Goal: Register for event/course

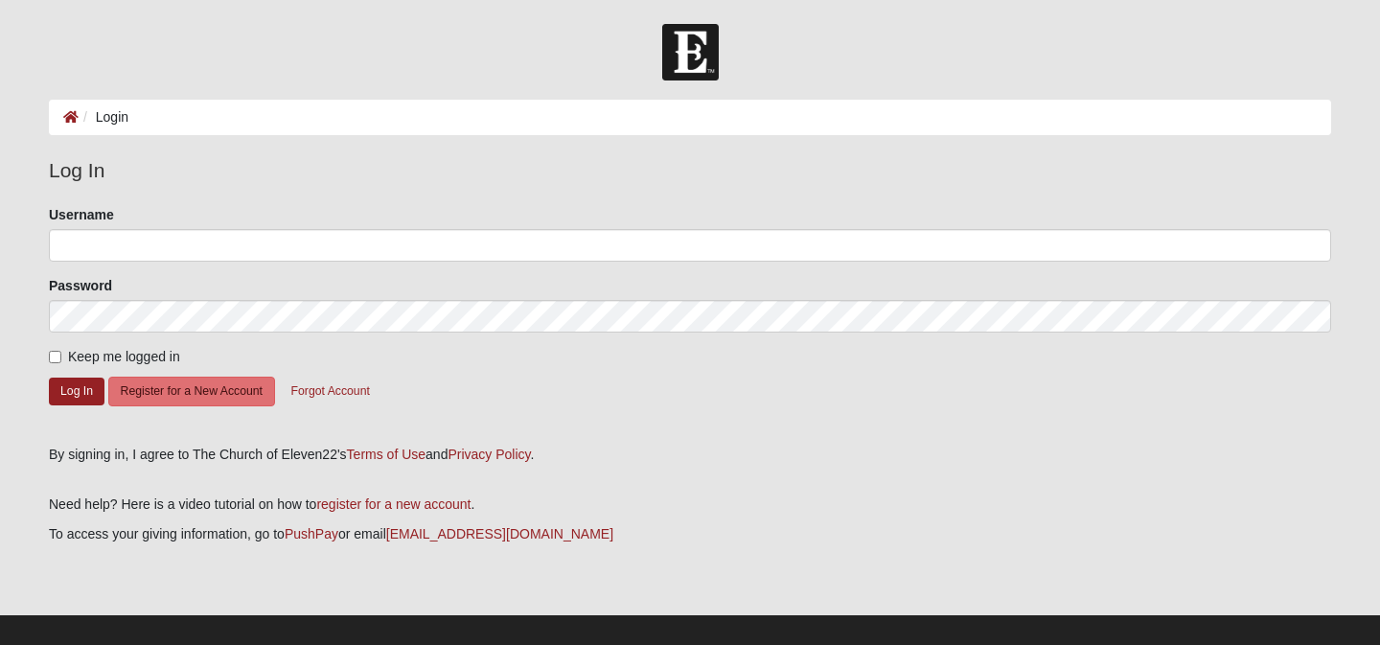
click at [104, 116] on li "Login" at bounding box center [104, 117] width 50 height 20
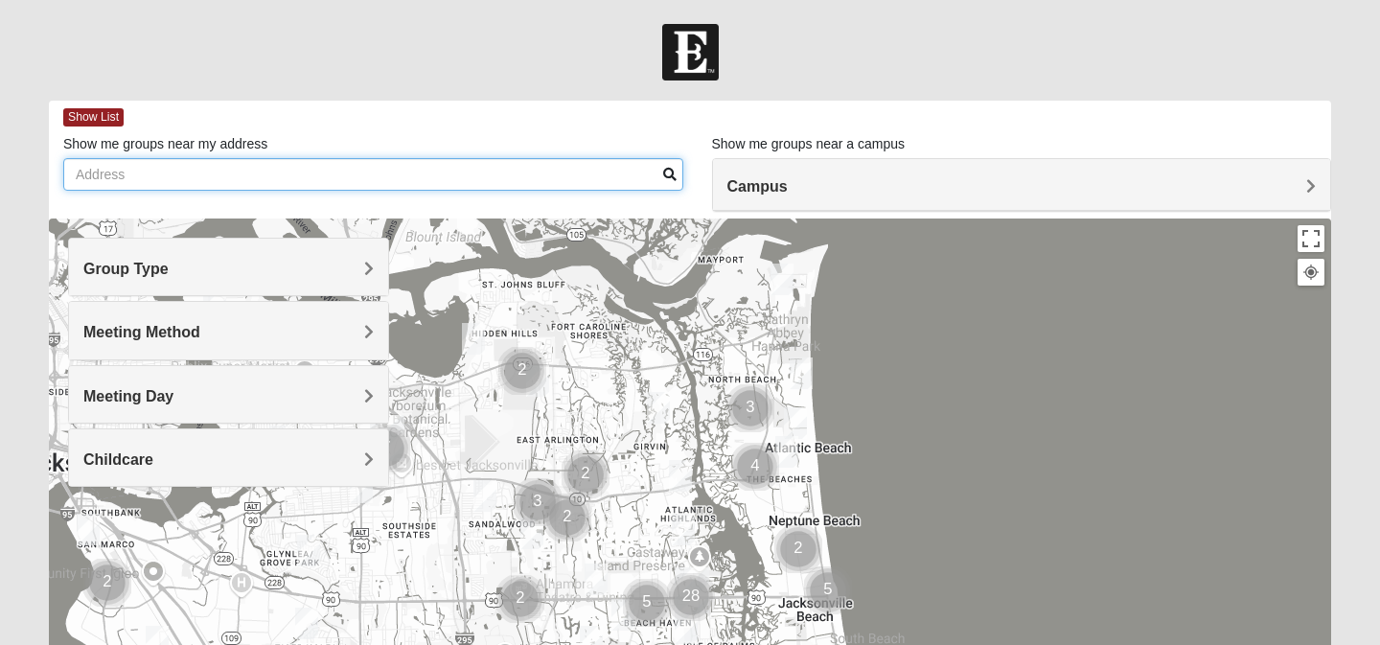
click at [138, 174] on input "Show me groups near my address" at bounding box center [373, 174] width 620 height 33
click at [667, 168] on input "13325 egret's dr 32224" at bounding box center [373, 174] width 620 height 33
type input "13325 egret's dr 32224"
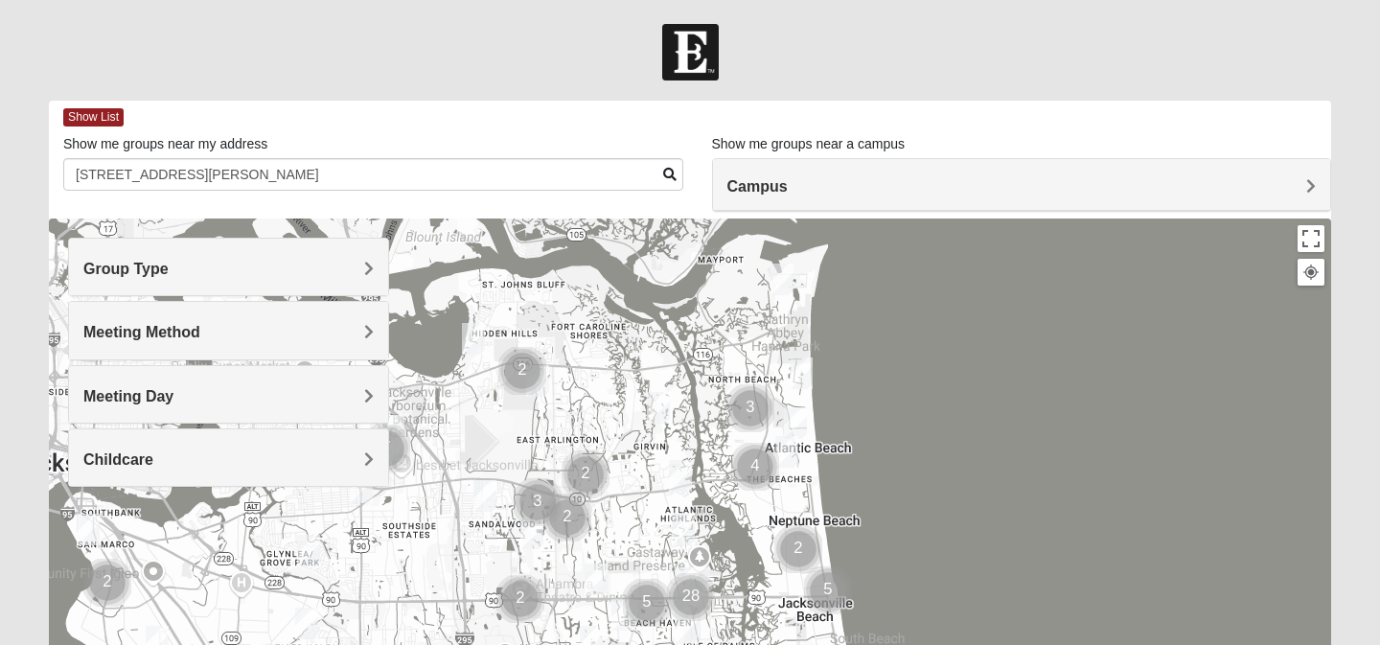
click at [665, 172] on span at bounding box center [669, 174] width 13 height 13
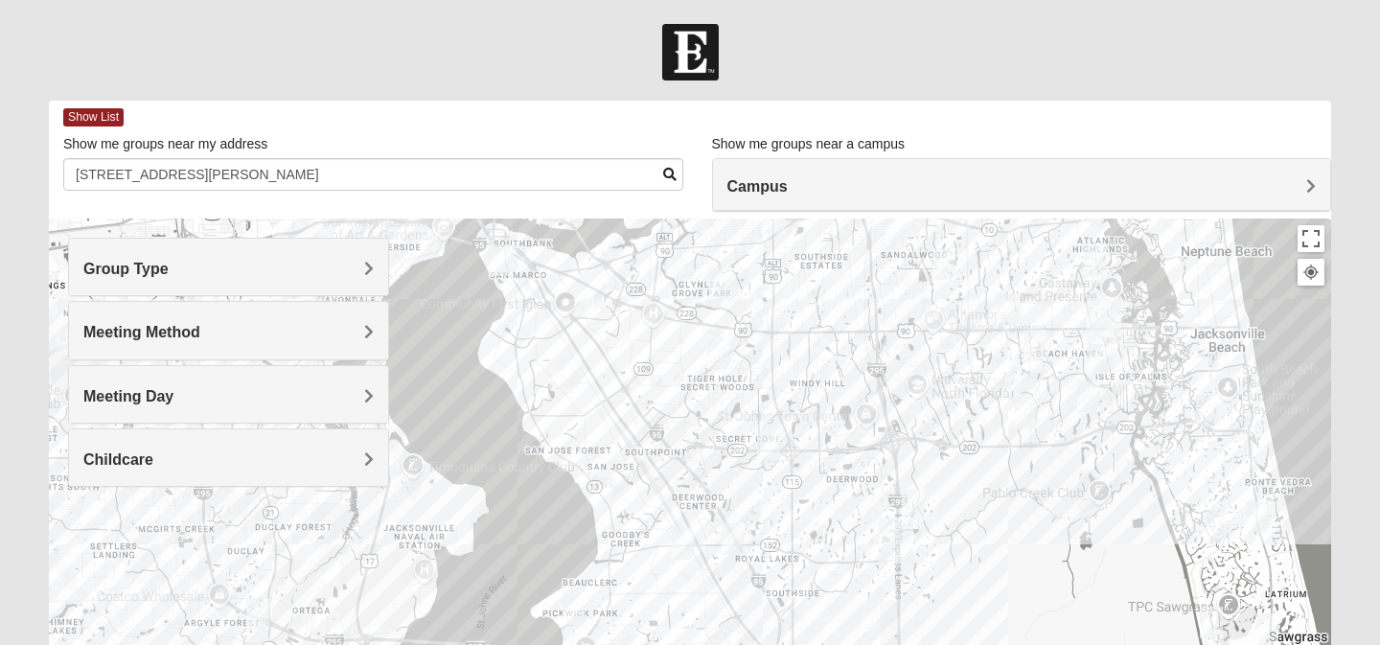
scroll to position [3, 0]
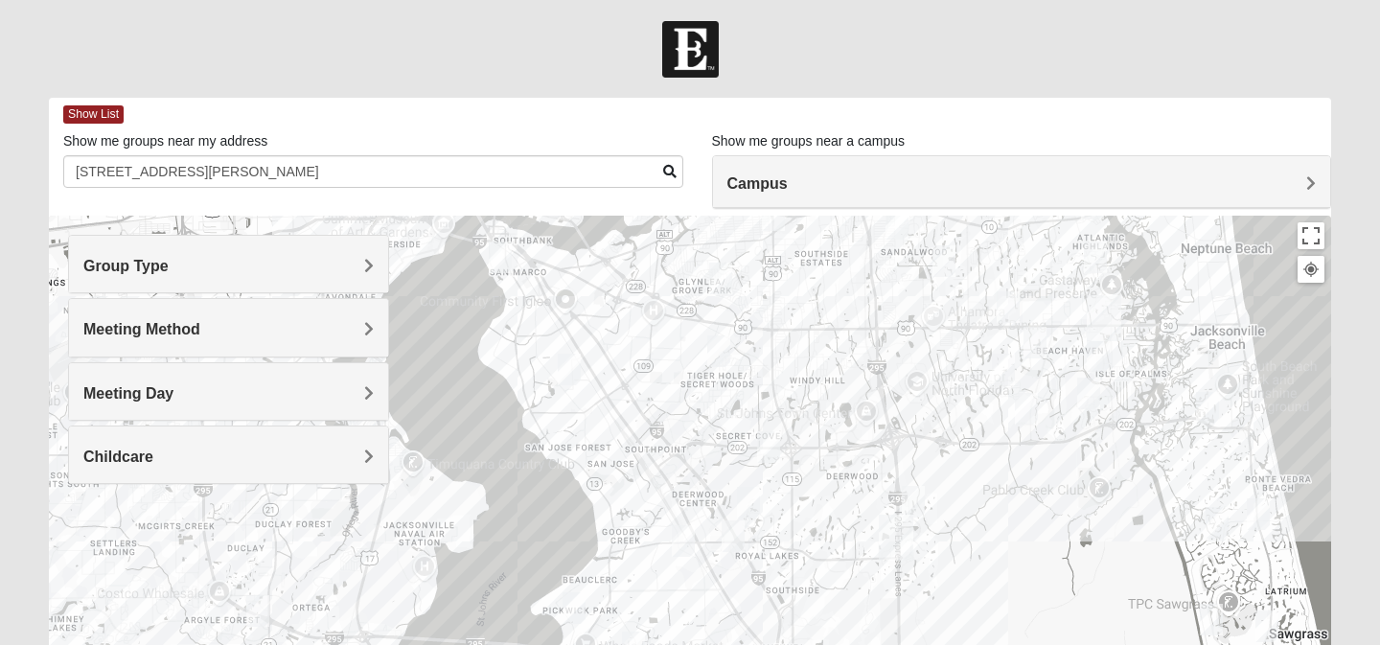
click at [169, 262] on span "Group Type" at bounding box center [125, 266] width 85 height 16
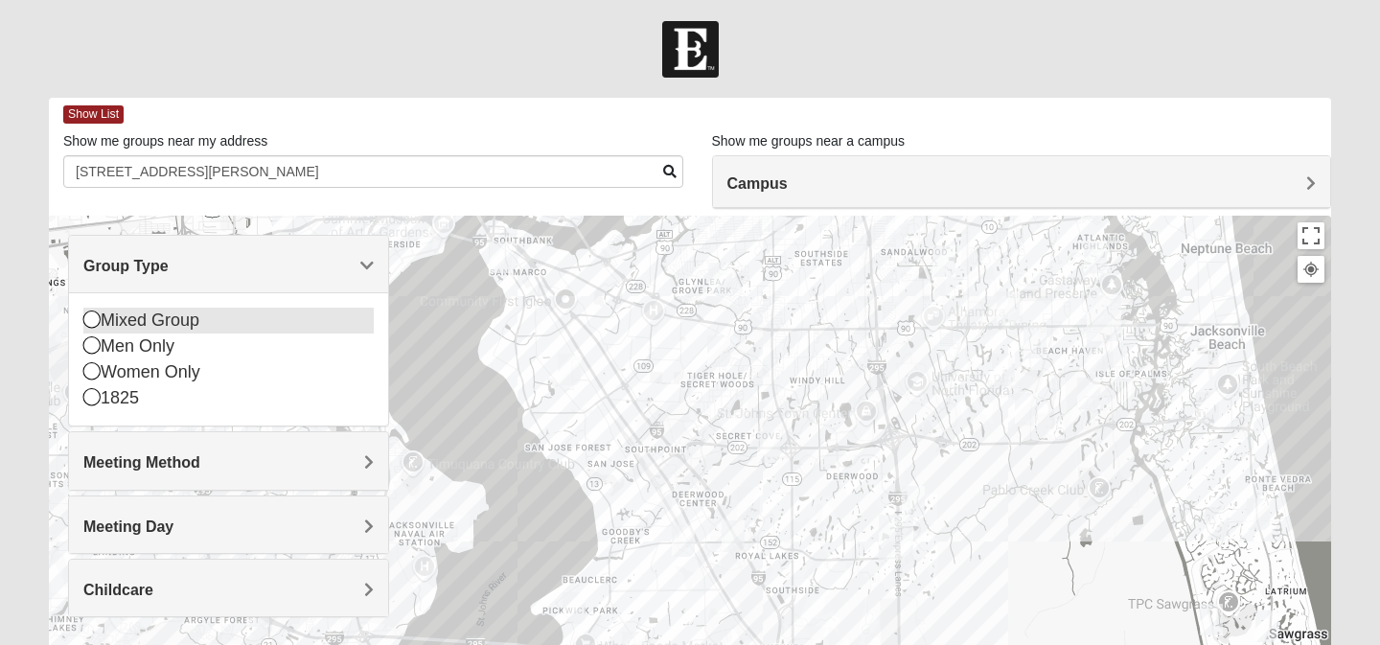
click at [87, 314] on icon at bounding box center [91, 318] width 17 height 17
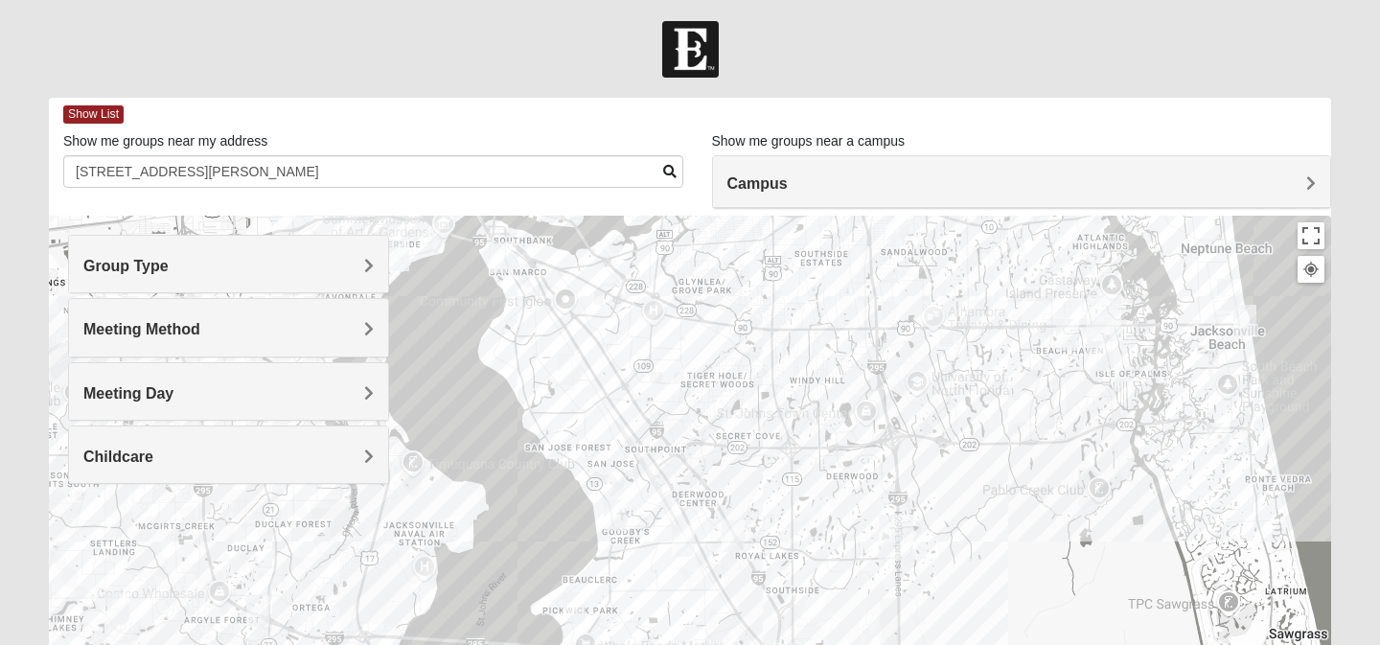
click at [1099, 356] on img "Mixed Irish 32224" at bounding box center [1098, 356] width 23 height 32
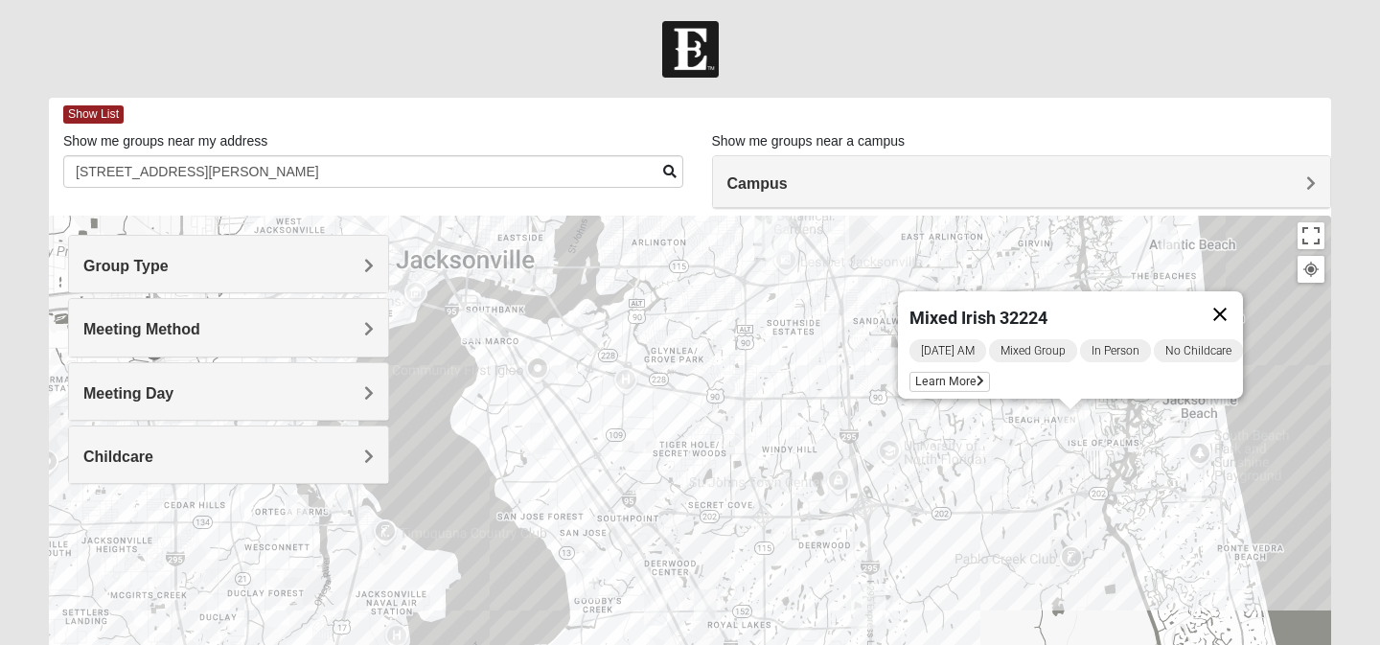
click at [1243, 291] on button "Close" at bounding box center [1220, 314] width 46 height 46
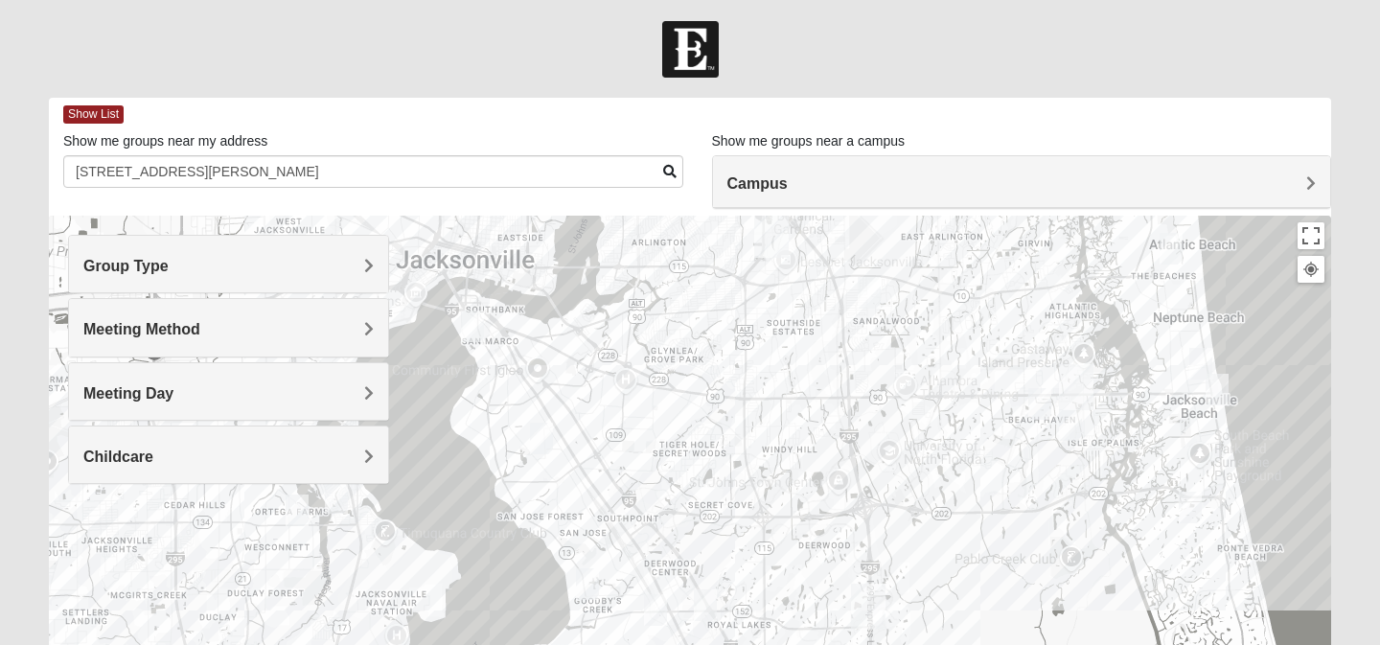
click at [1041, 395] on img "Mixed Farrell 32224" at bounding box center [1039, 404] width 23 height 32
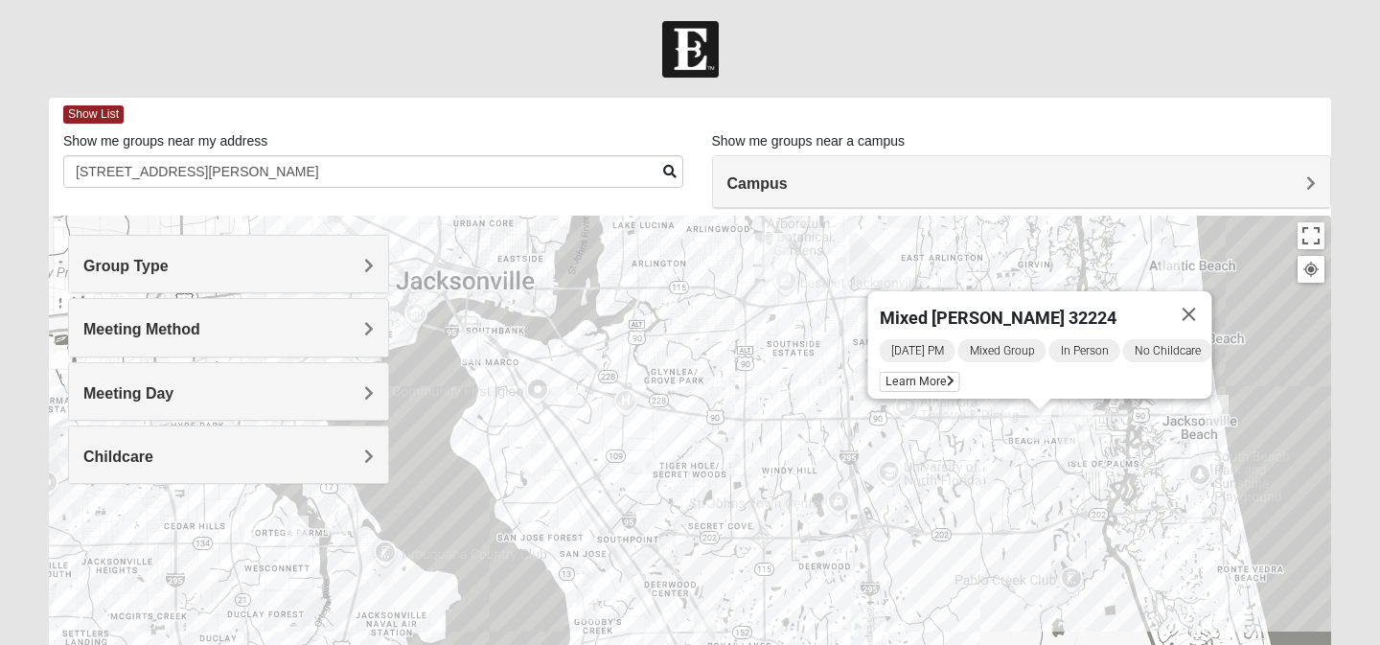
click at [891, 339] on span "Tuesday PM" at bounding box center [918, 350] width 76 height 23
click at [892, 340] on span "Tuesday PM" at bounding box center [918, 350] width 76 height 23
click at [895, 372] on span "Learn More" at bounding box center [920, 382] width 80 height 20
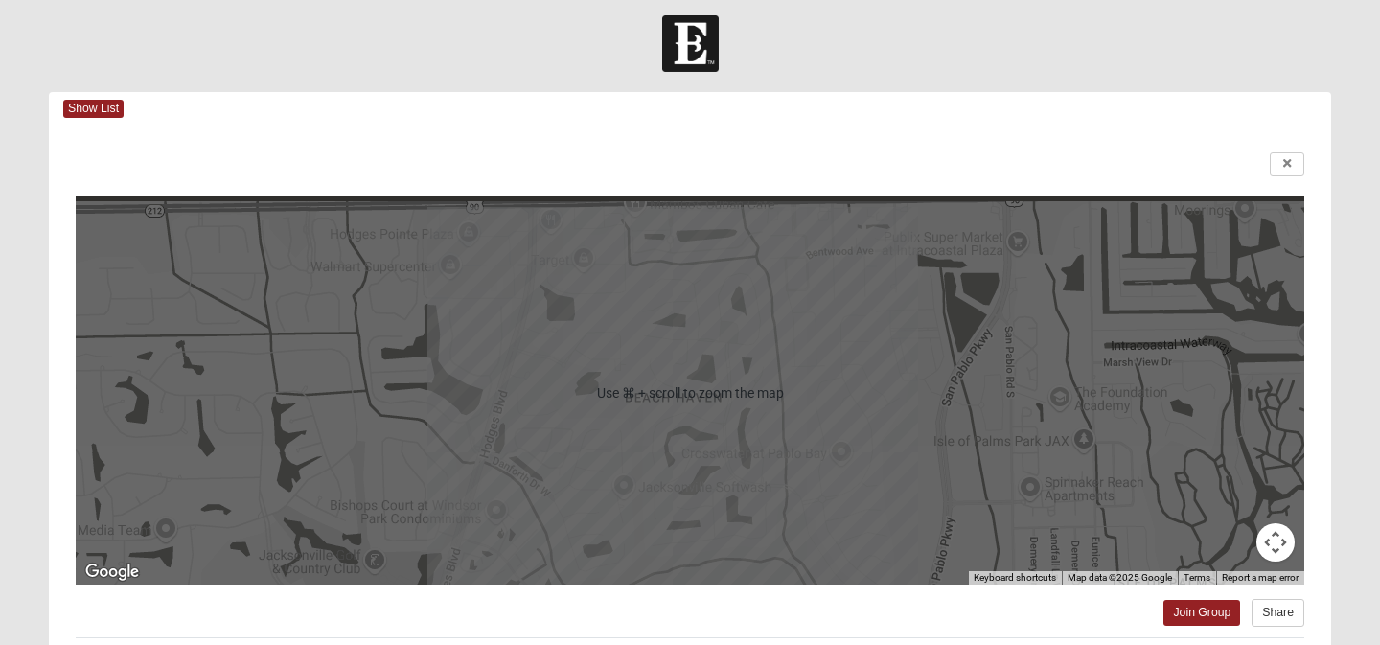
scroll to position [12, 0]
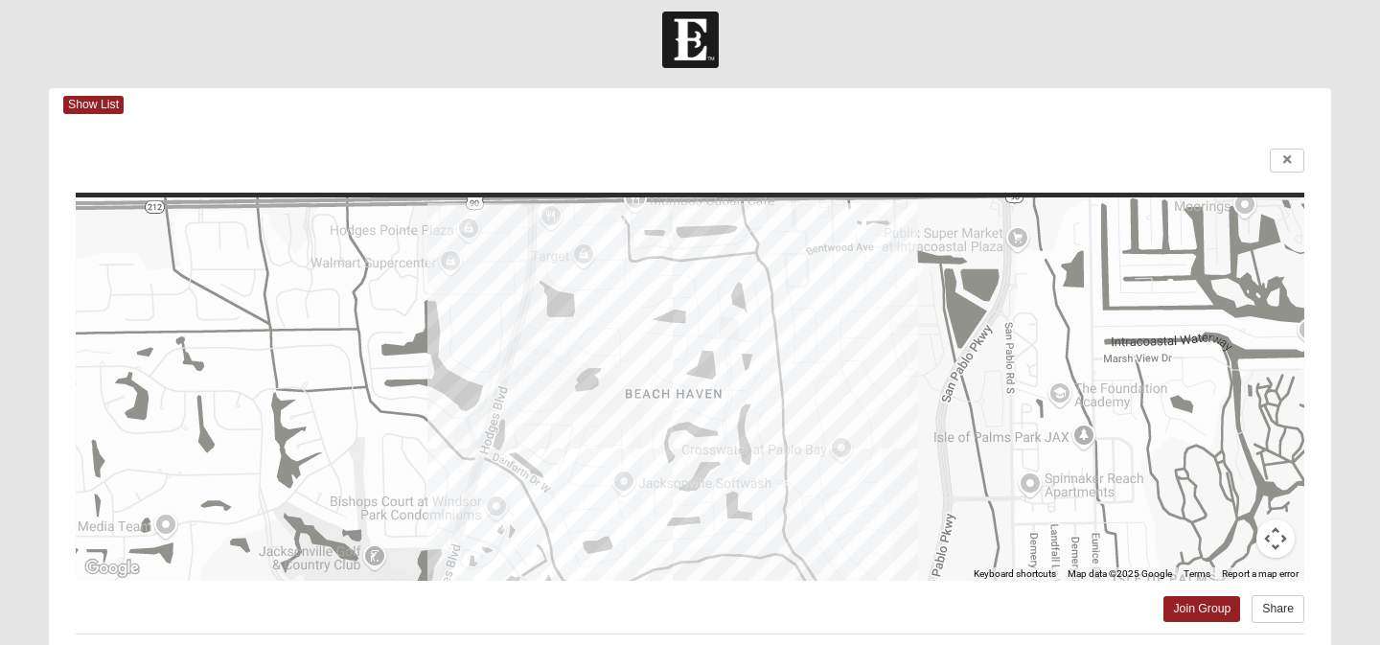
click at [1274, 531] on button "Map camera controls" at bounding box center [1275, 538] width 38 height 38
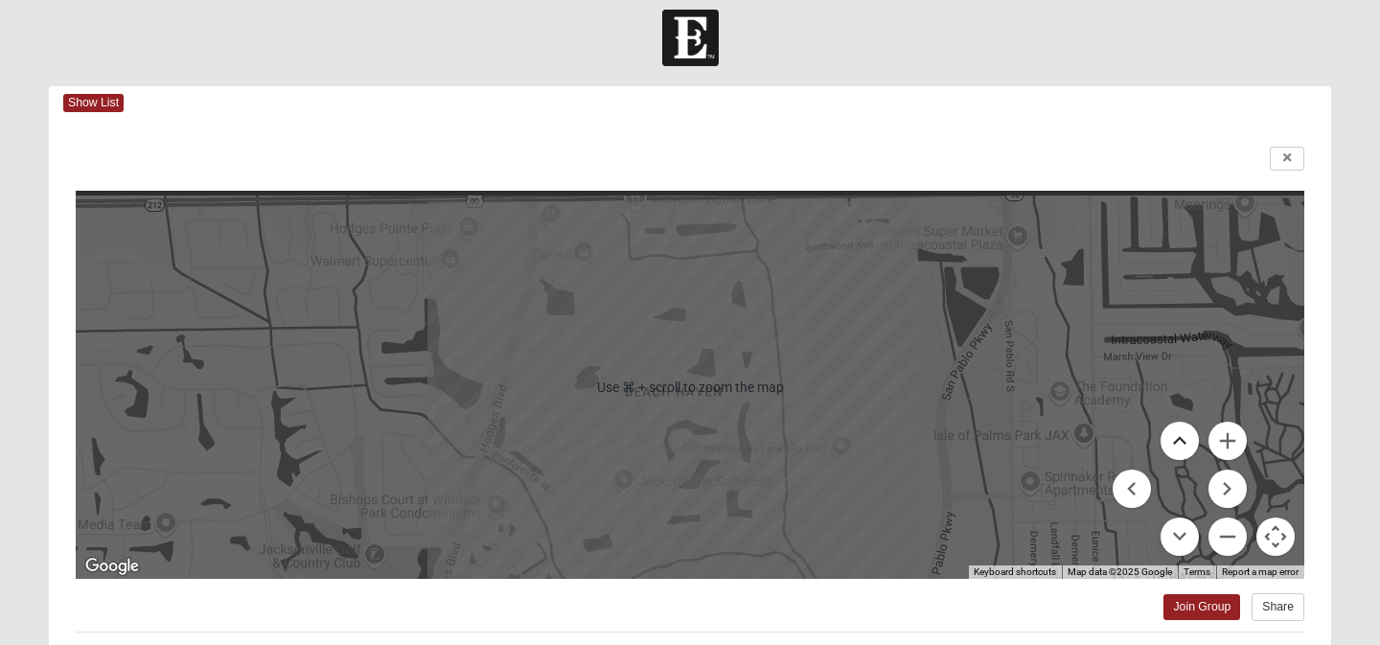
scroll to position [7, 0]
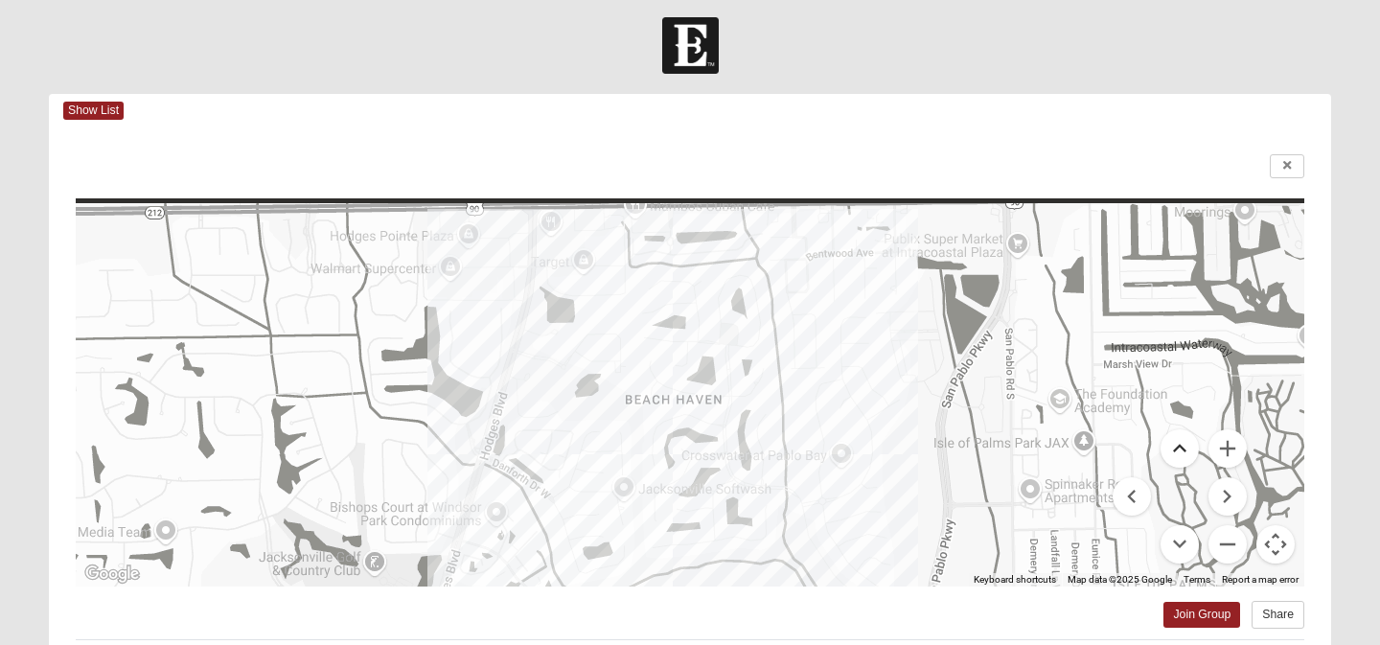
click at [1180, 449] on button "Move up" at bounding box center [1179, 448] width 38 height 38
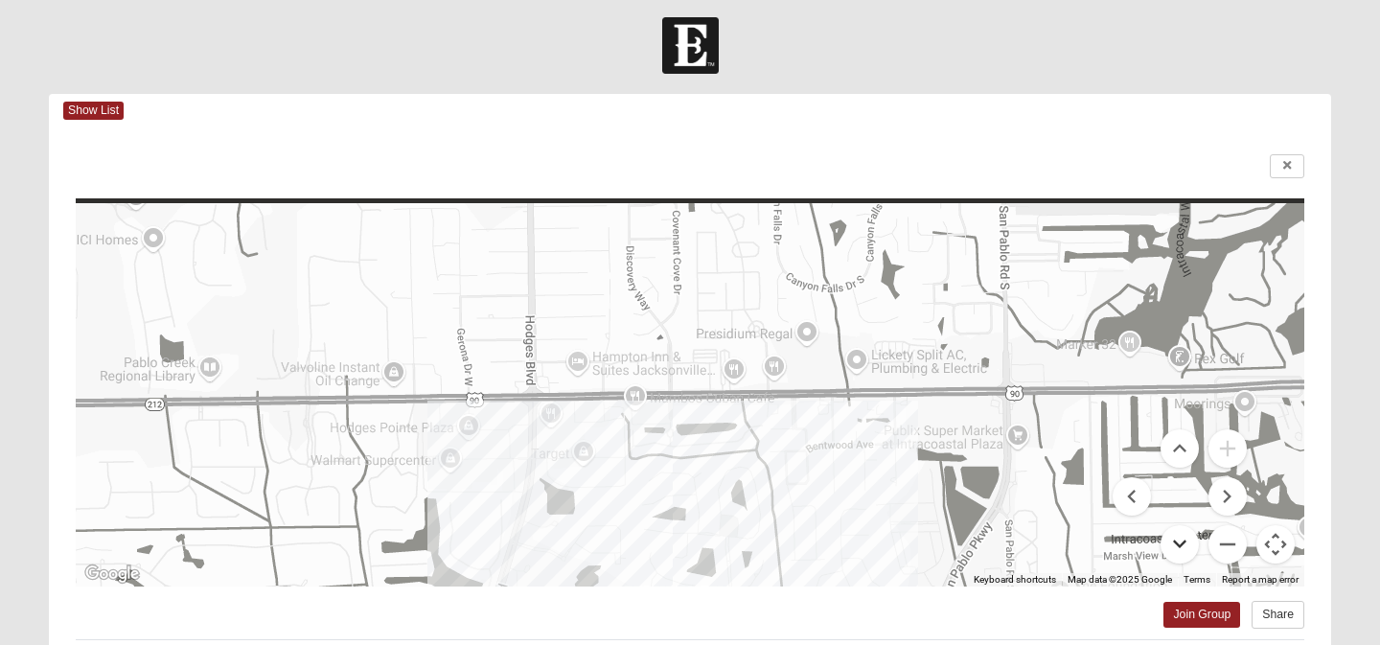
click at [1182, 545] on button "Move down" at bounding box center [1179, 544] width 38 height 38
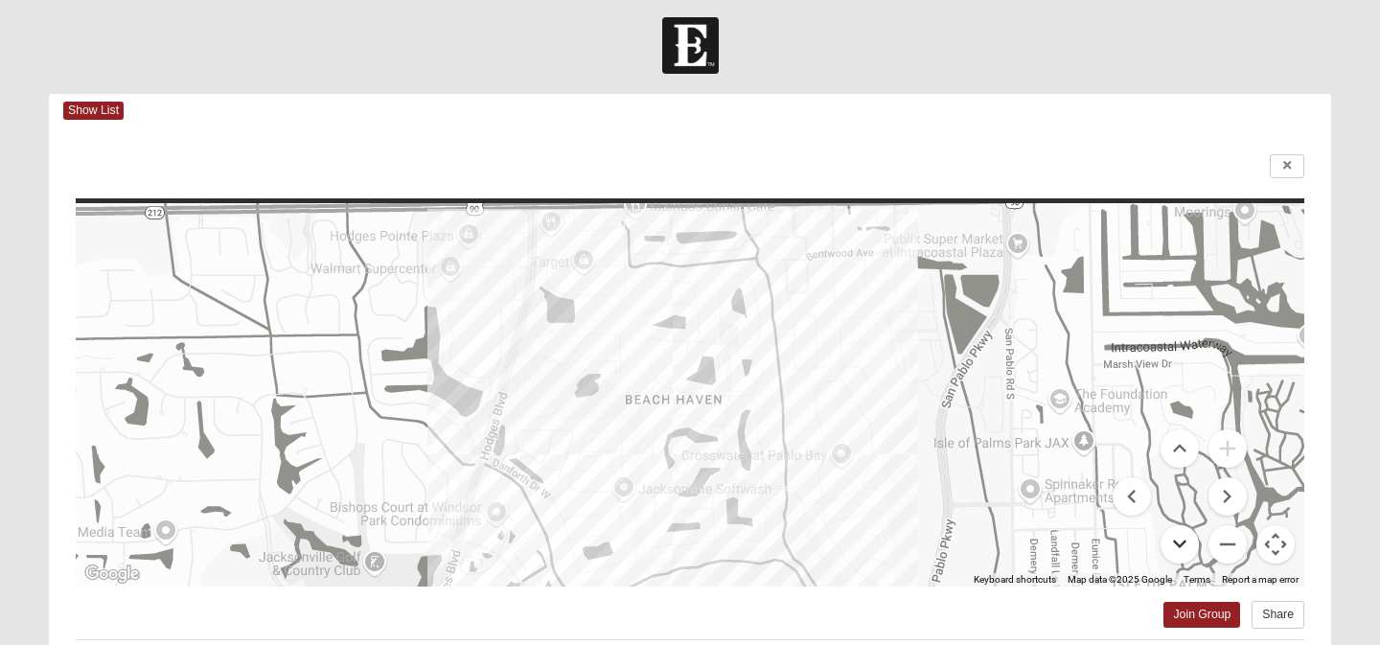
click at [1182, 546] on button "Move down" at bounding box center [1179, 544] width 38 height 38
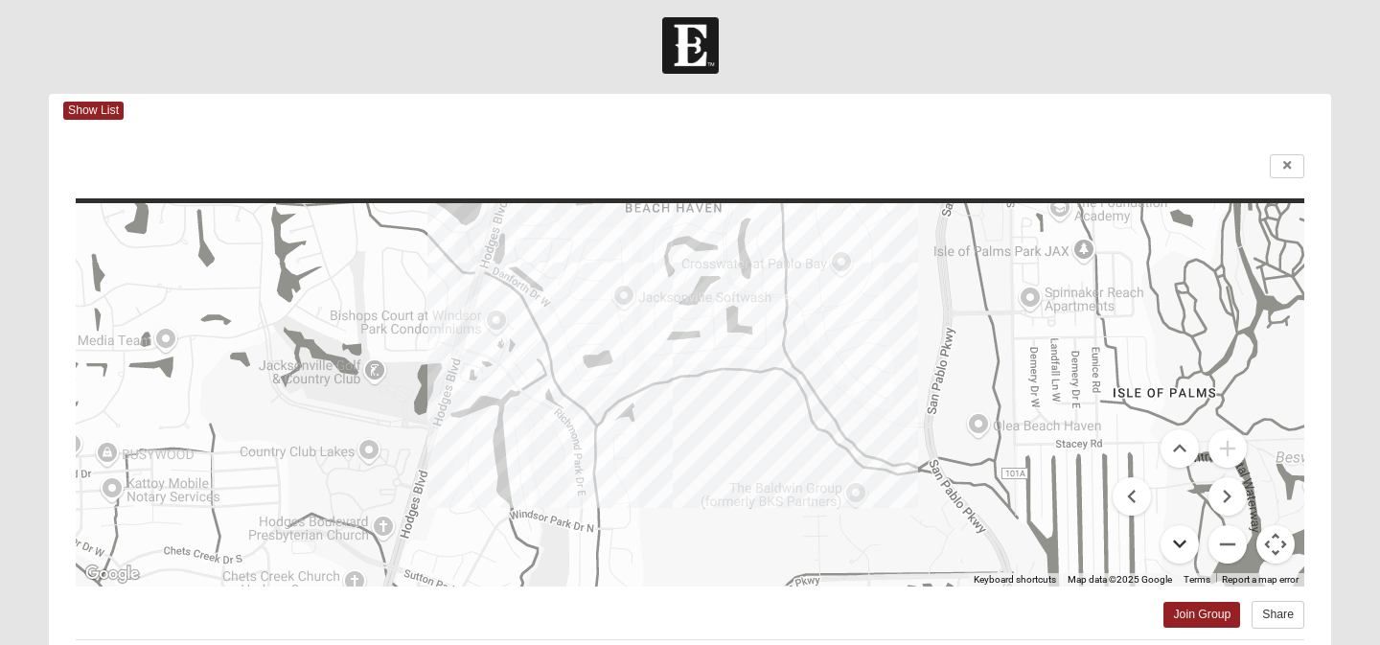
click at [1182, 546] on button "Move down" at bounding box center [1179, 544] width 38 height 38
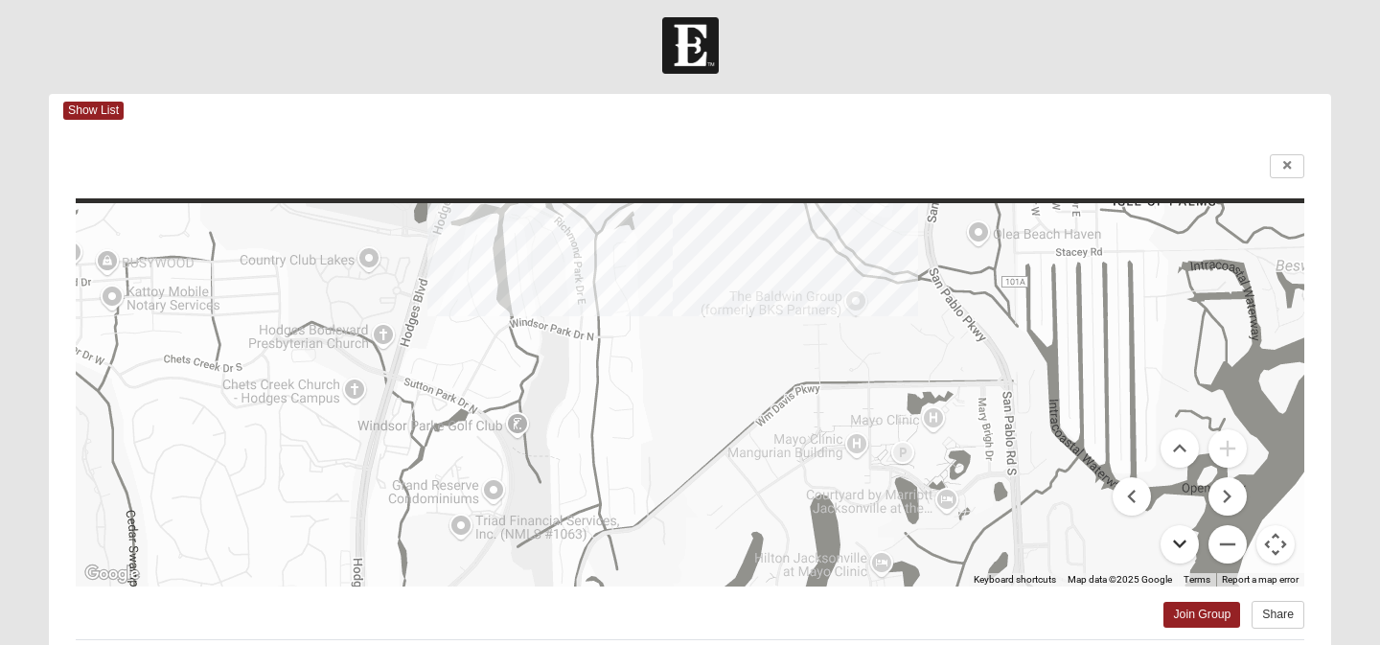
click at [1182, 546] on button "Move down" at bounding box center [1179, 544] width 38 height 38
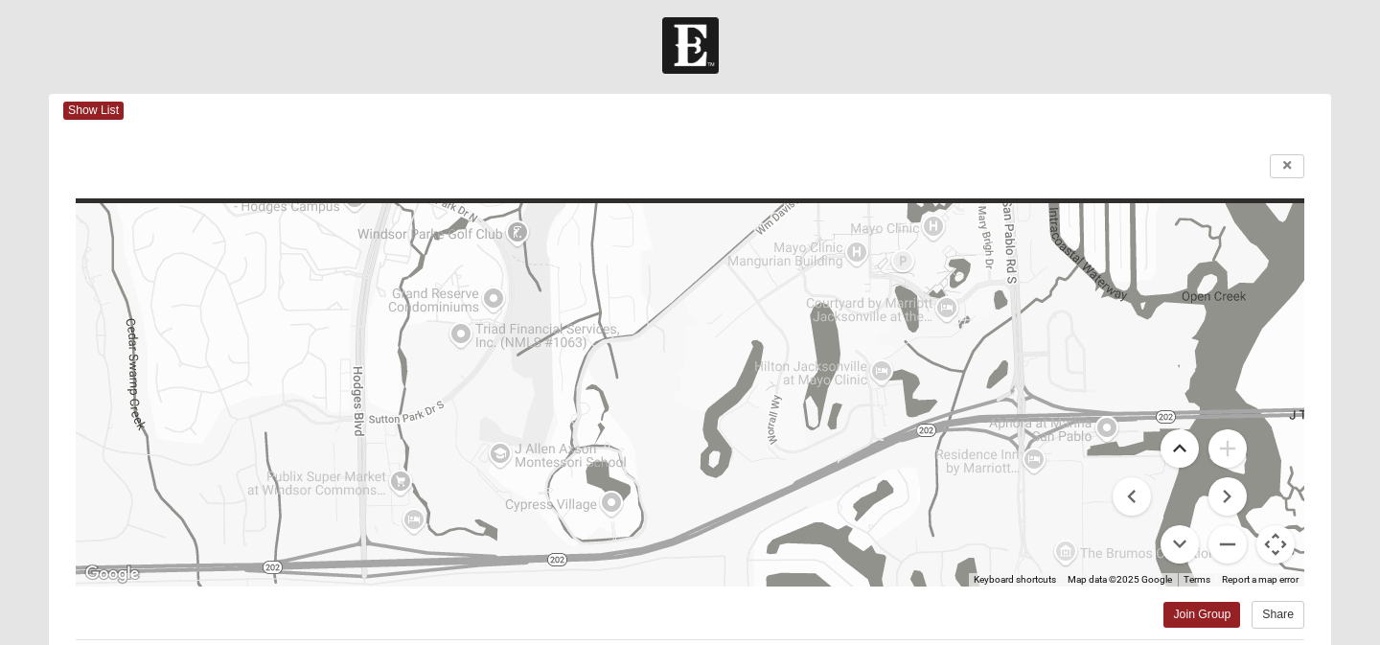
click at [1179, 449] on button "Move up" at bounding box center [1179, 448] width 38 height 38
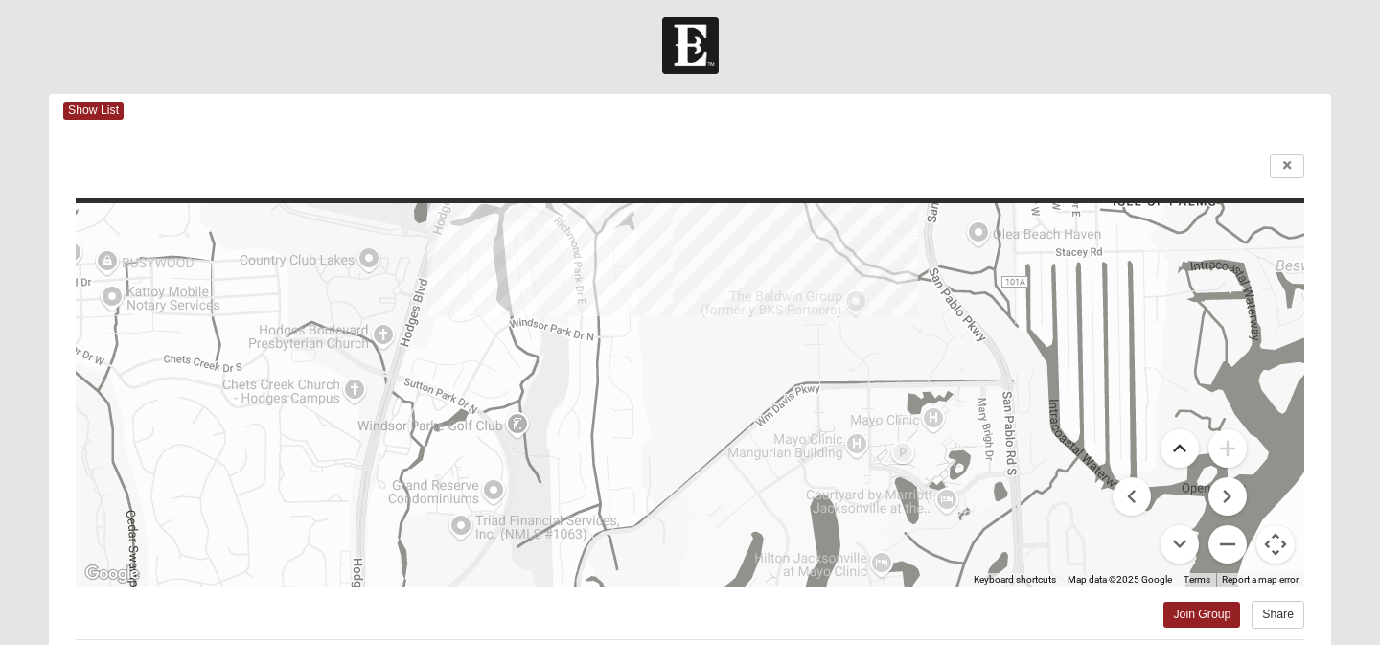
click at [1179, 449] on button "Move up" at bounding box center [1179, 448] width 38 height 38
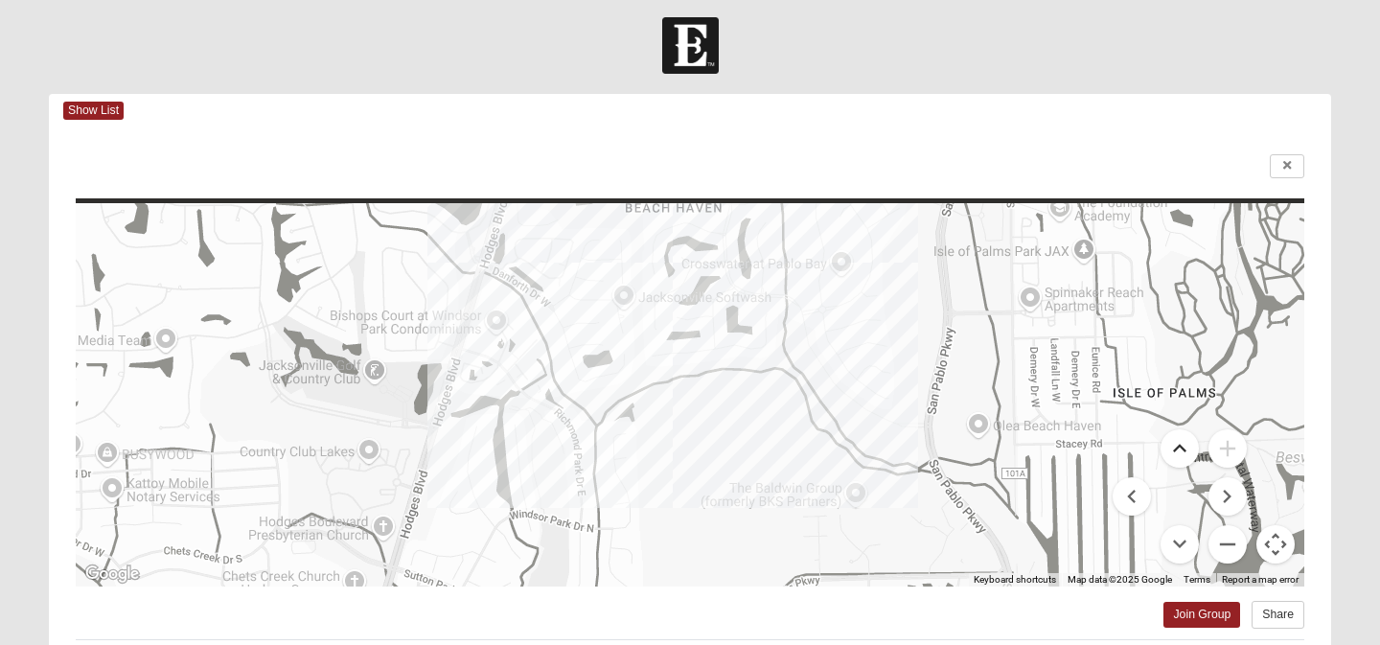
click at [1179, 450] on button "Move up" at bounding box center [1179, 448] width 38 height 38
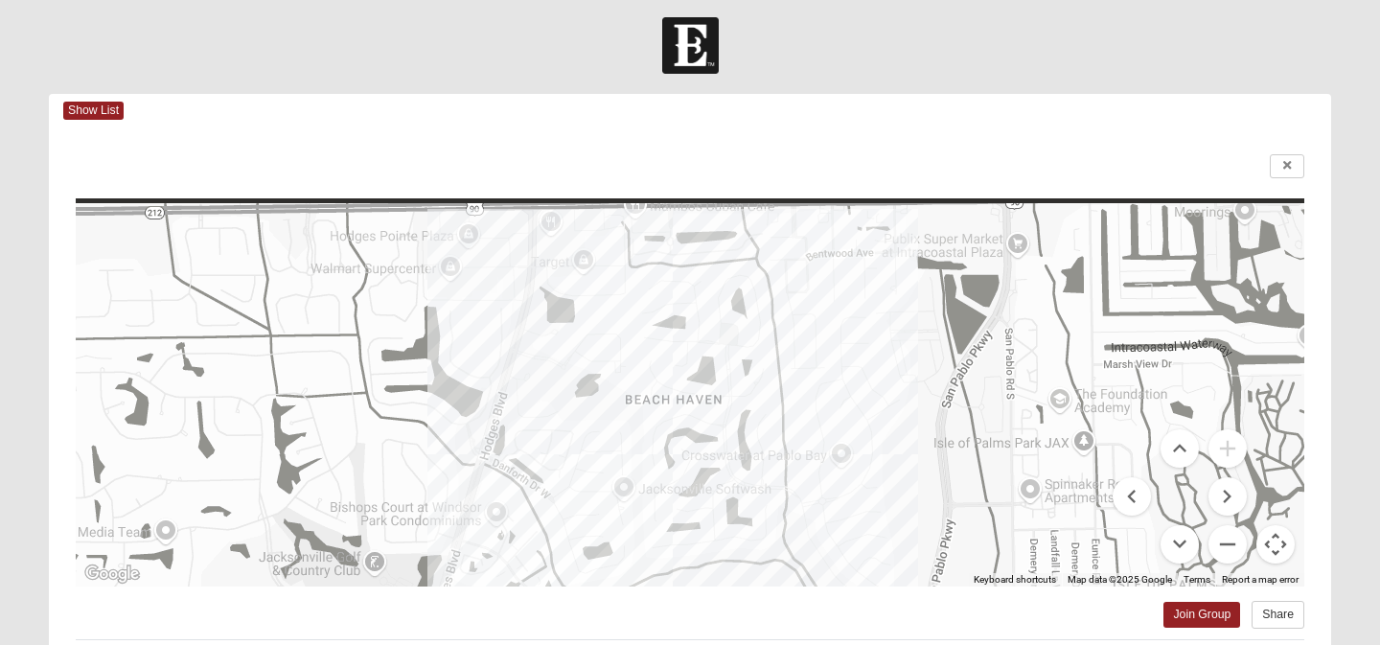
click at [702, 376] on div at bounding box center [690, 394] width 1228 height 383
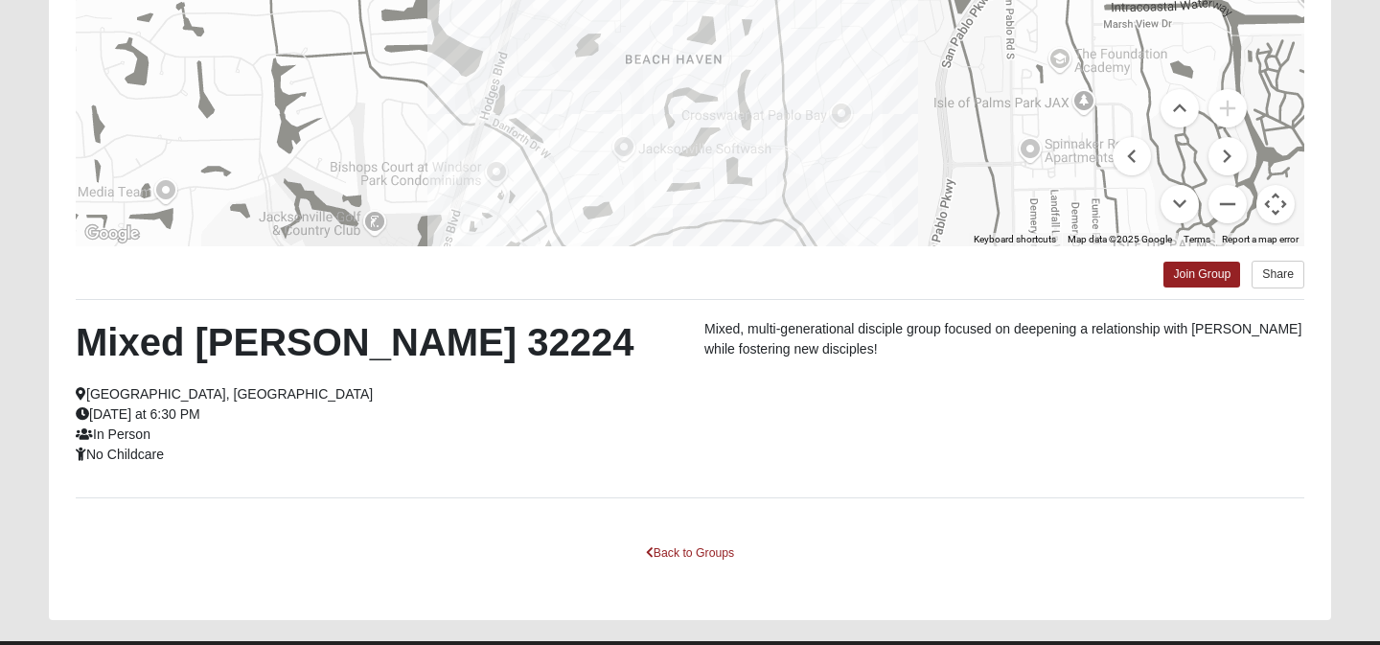
scroll to position [354, 0]
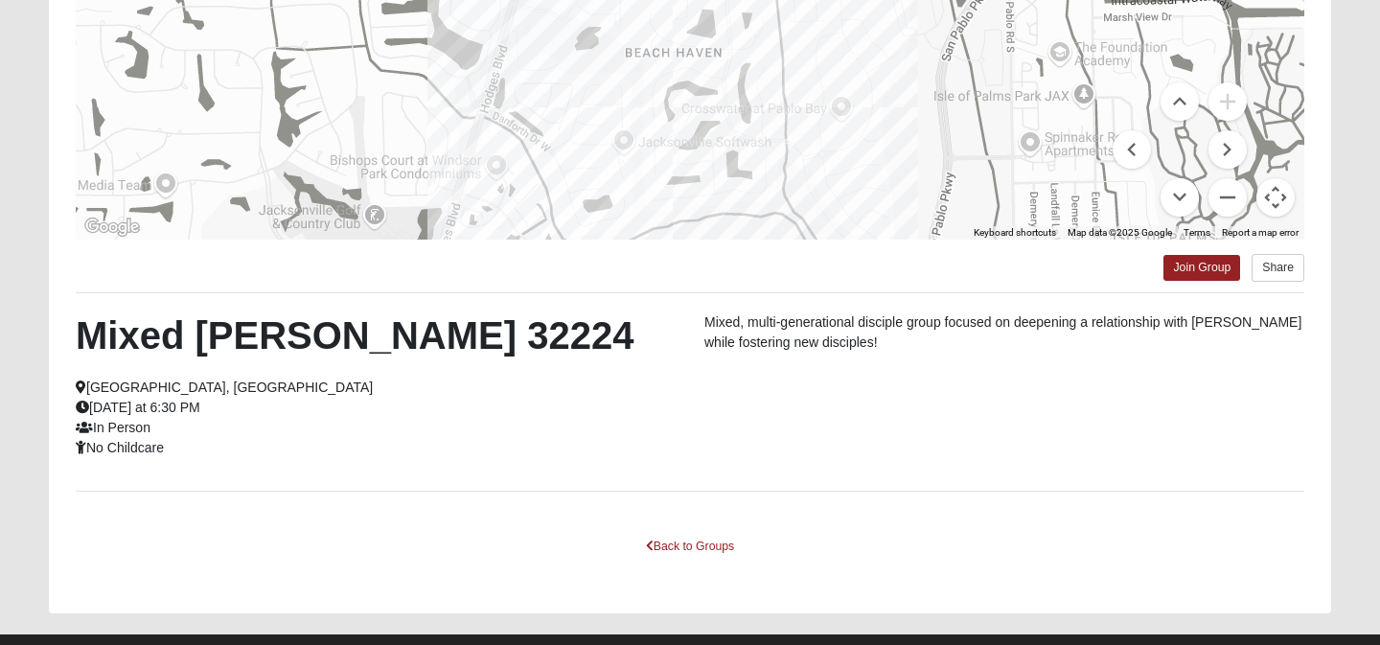
click at [80, 429] on icon at bounding box center [84, 427] width 17 height 13
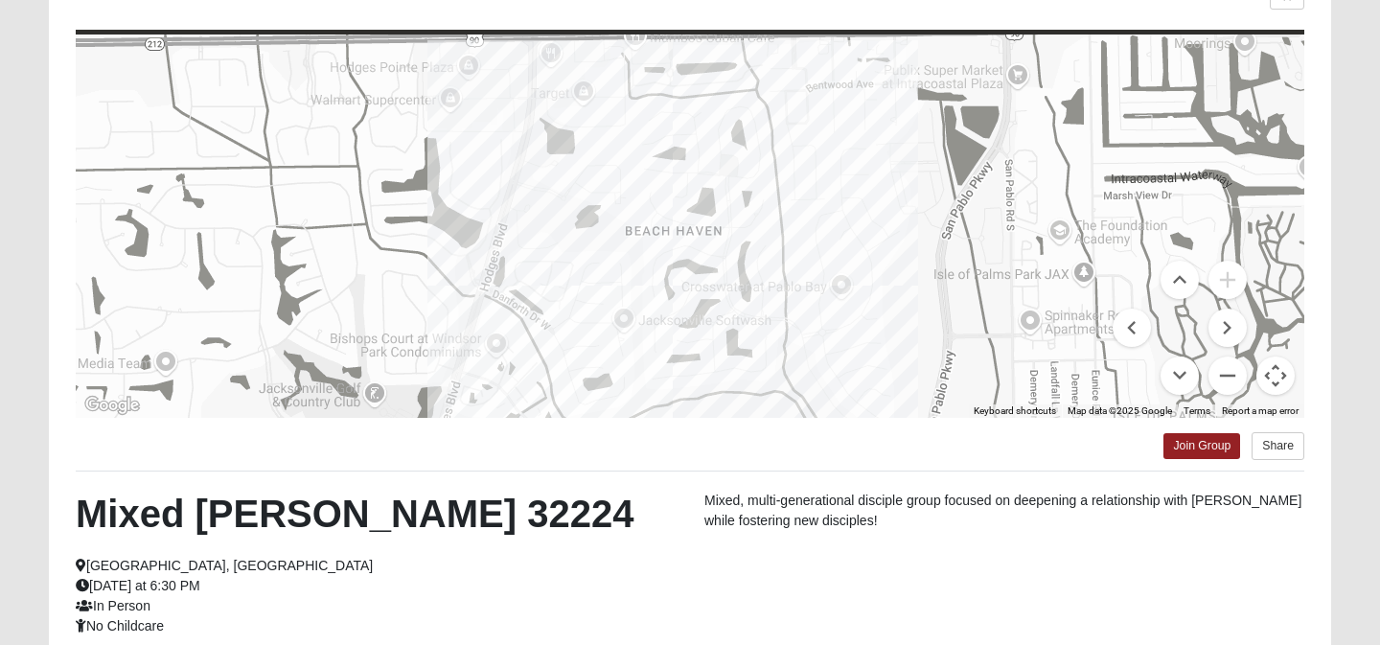
scroll to position [161, 0]
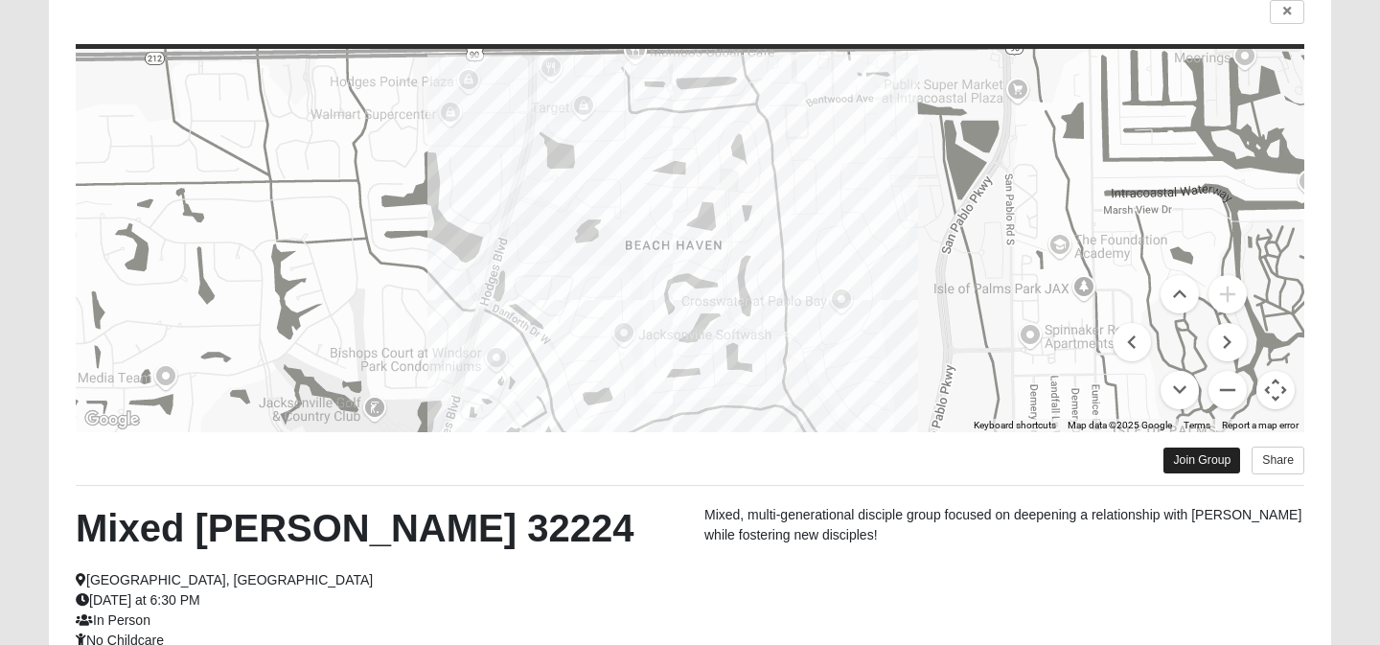
click at [1182, 464] on link "Join Group" at bounding box center [1201, 461] width 77 height 26
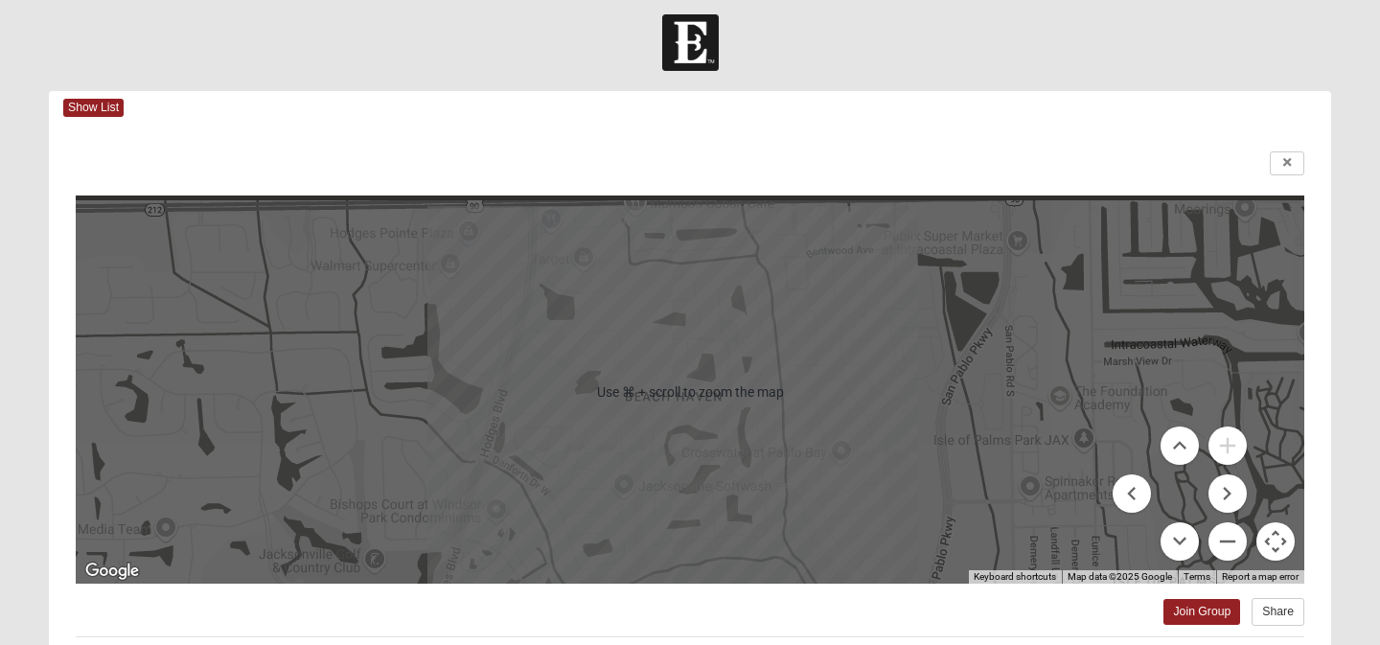
scroll to position [14, 0]
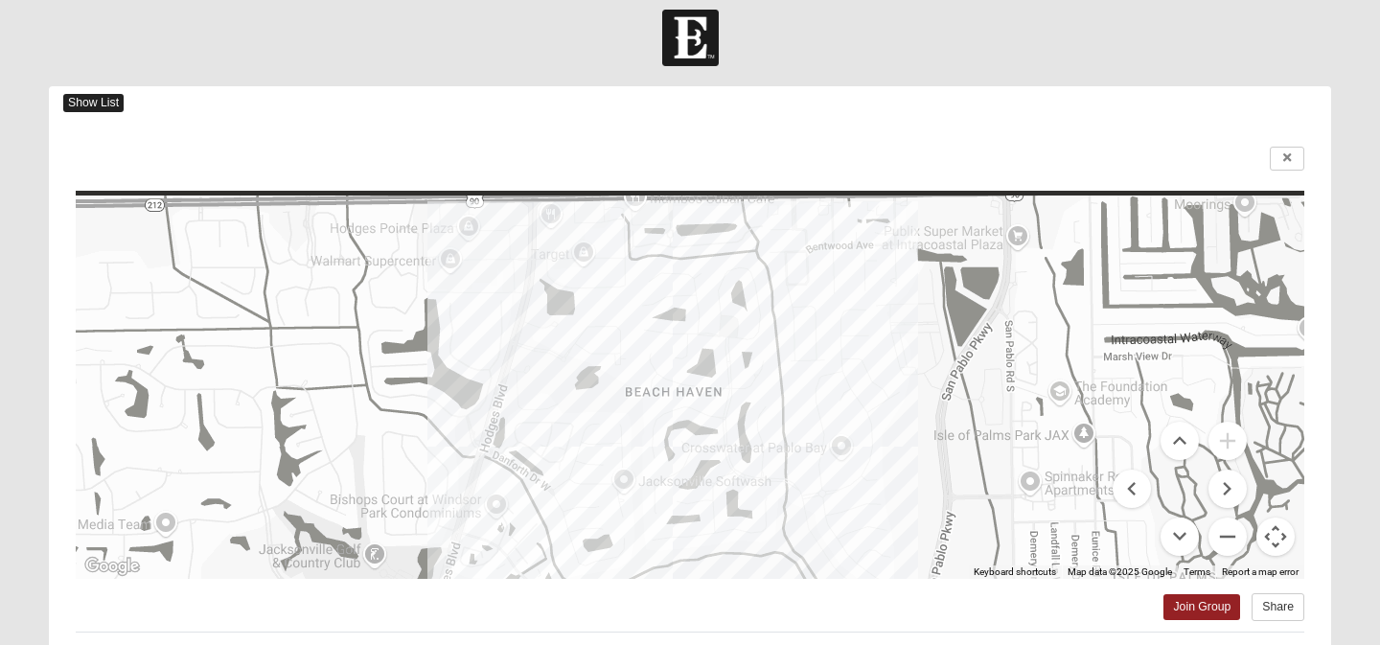
click at [95, 101] on span "Show List" at bounding box center [93, 103] width 60 height 18
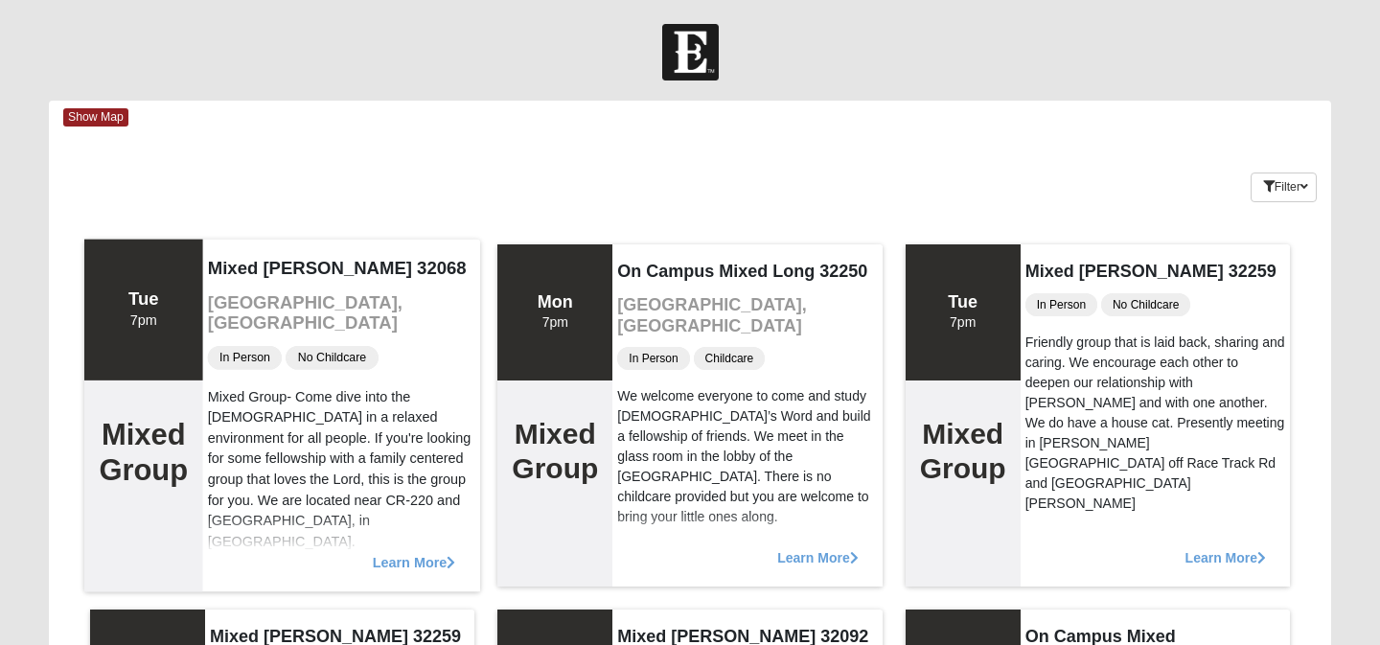
scroll to position [0, 0]
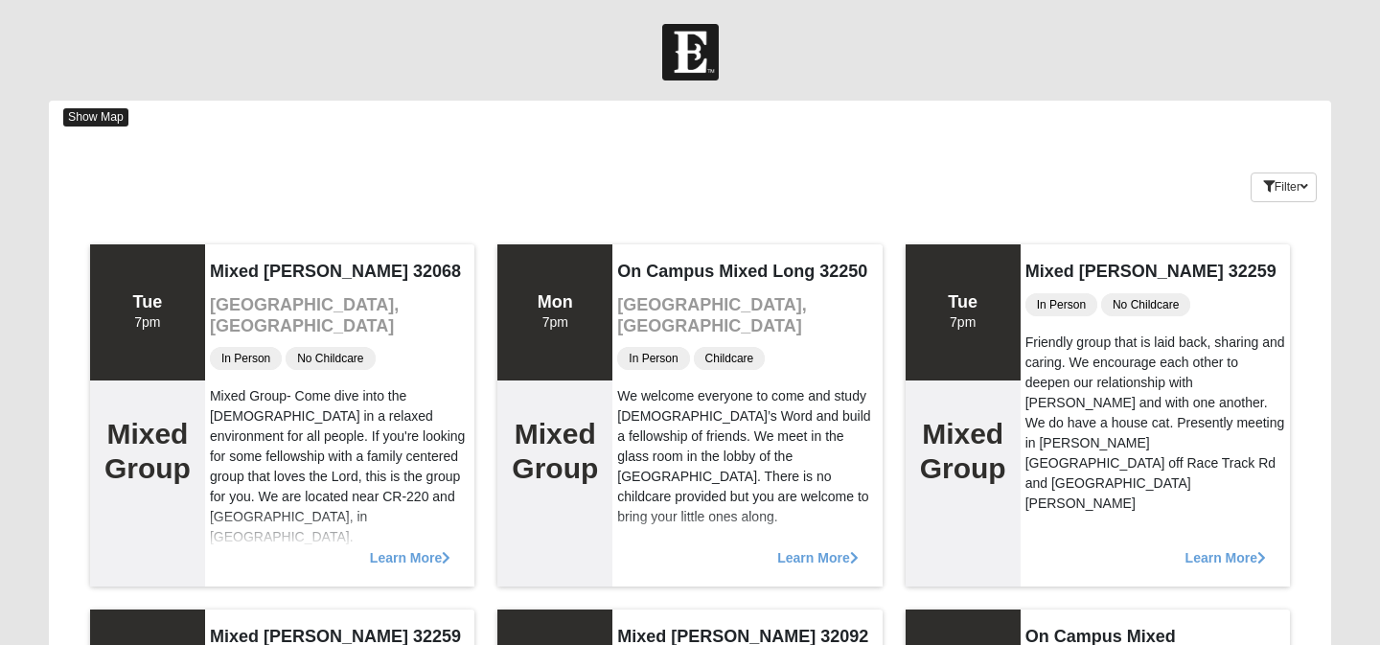
click at [92, 116] on span "Show Map" at bounding box center [95, 117] width 65 height 18
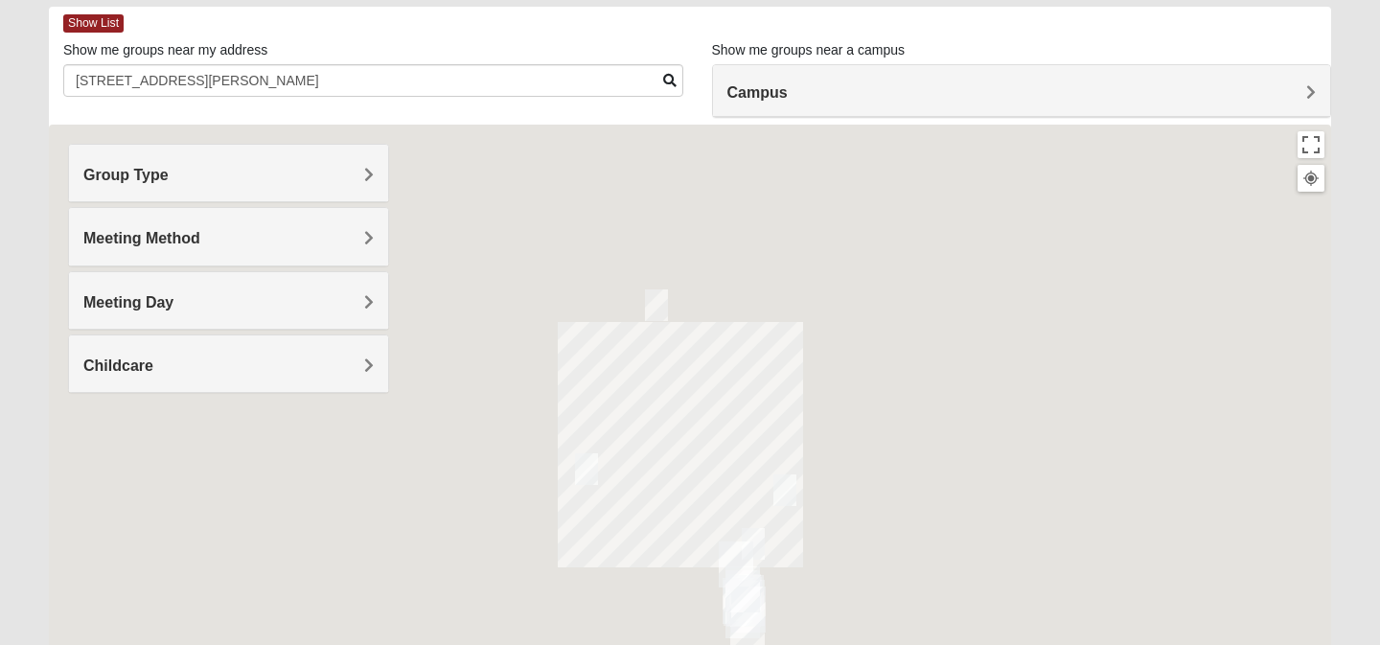
scroll to position [92, 0]
click at [788, 94] on span "Campus" at bounding box center [757, 94] width 60 height 16
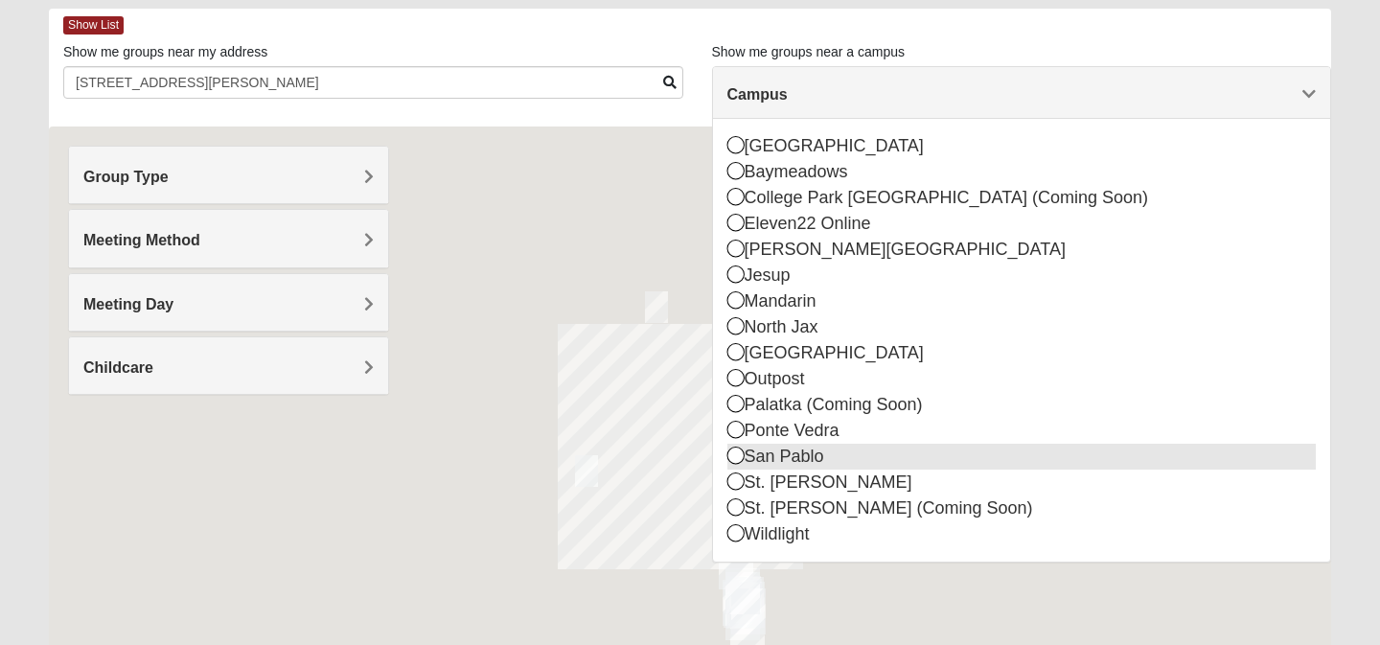
click at [733, 458] on icon at bounding box center [735, 455] width 17 height 17
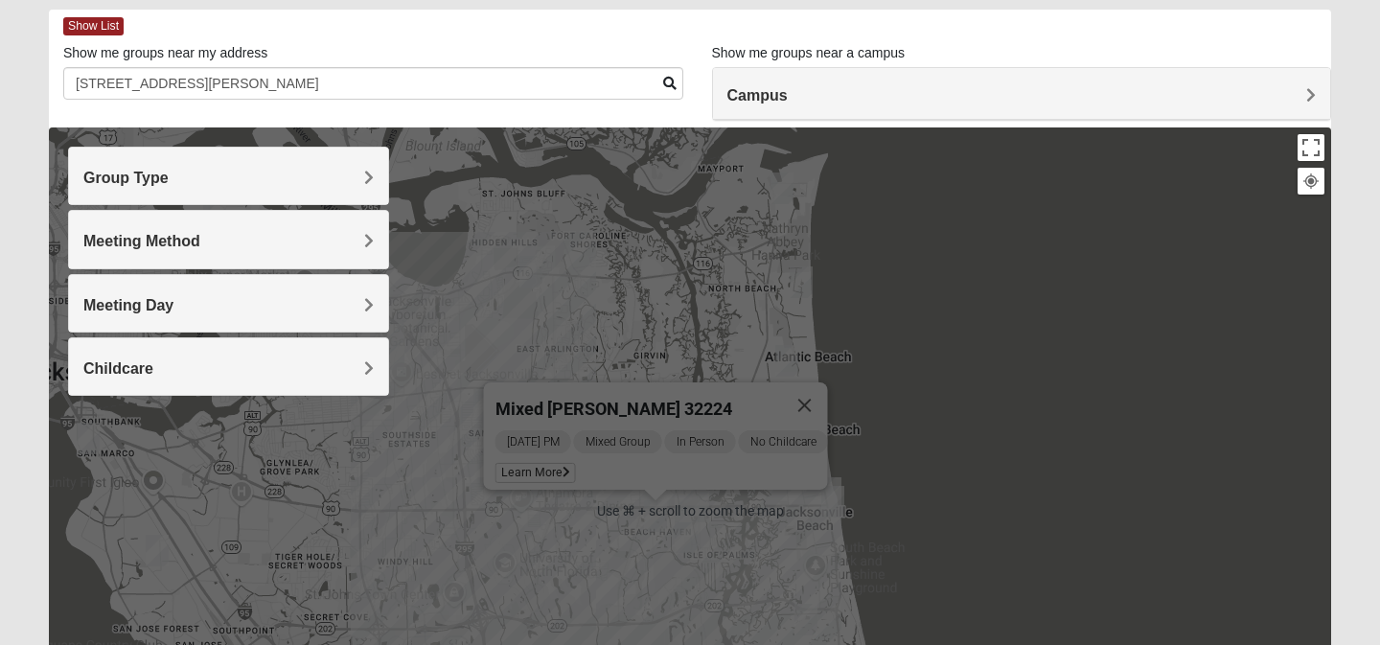
scroll to position [96, 0]
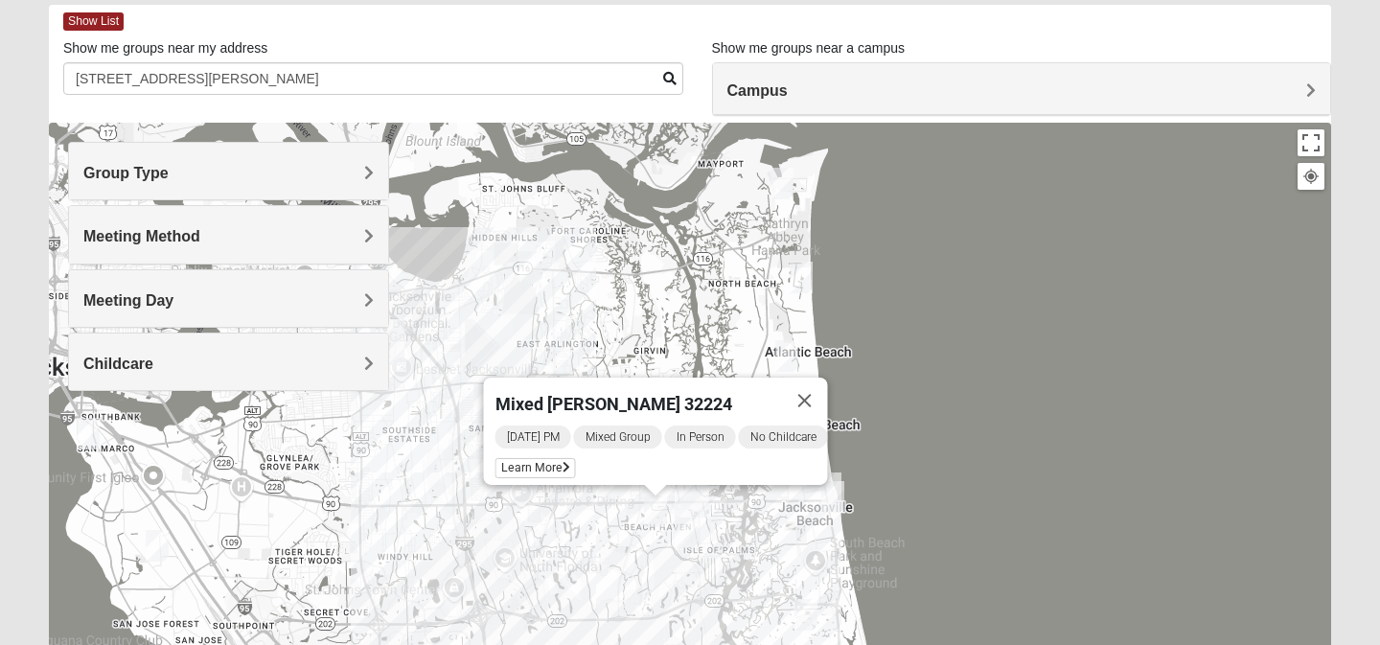
click at [516, 425] on span "Tuesday PM" at bounding box center [533, 436] width 76 height 23
click at [510, 458] on span "Learn More" at bounding box center [535, 468] width 80 height 20
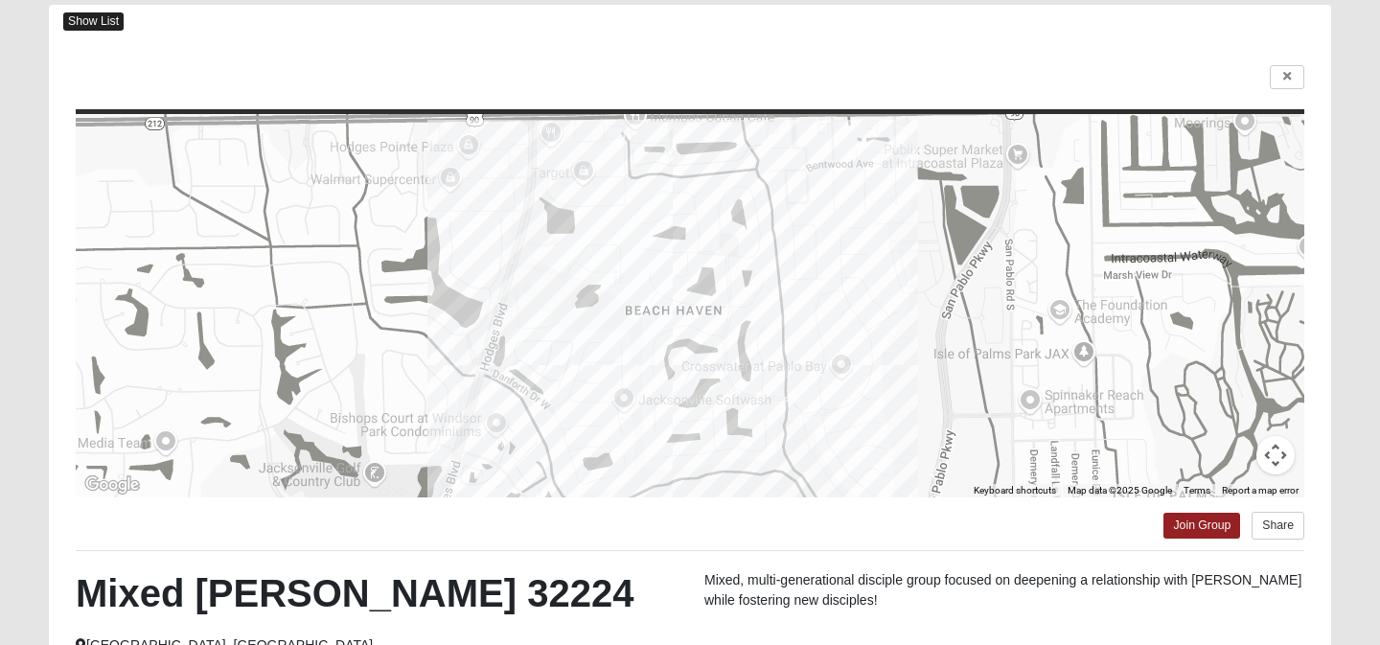
click at [108, 22] on span "Show List" at bounding box center [93, 21] width 60 height 18
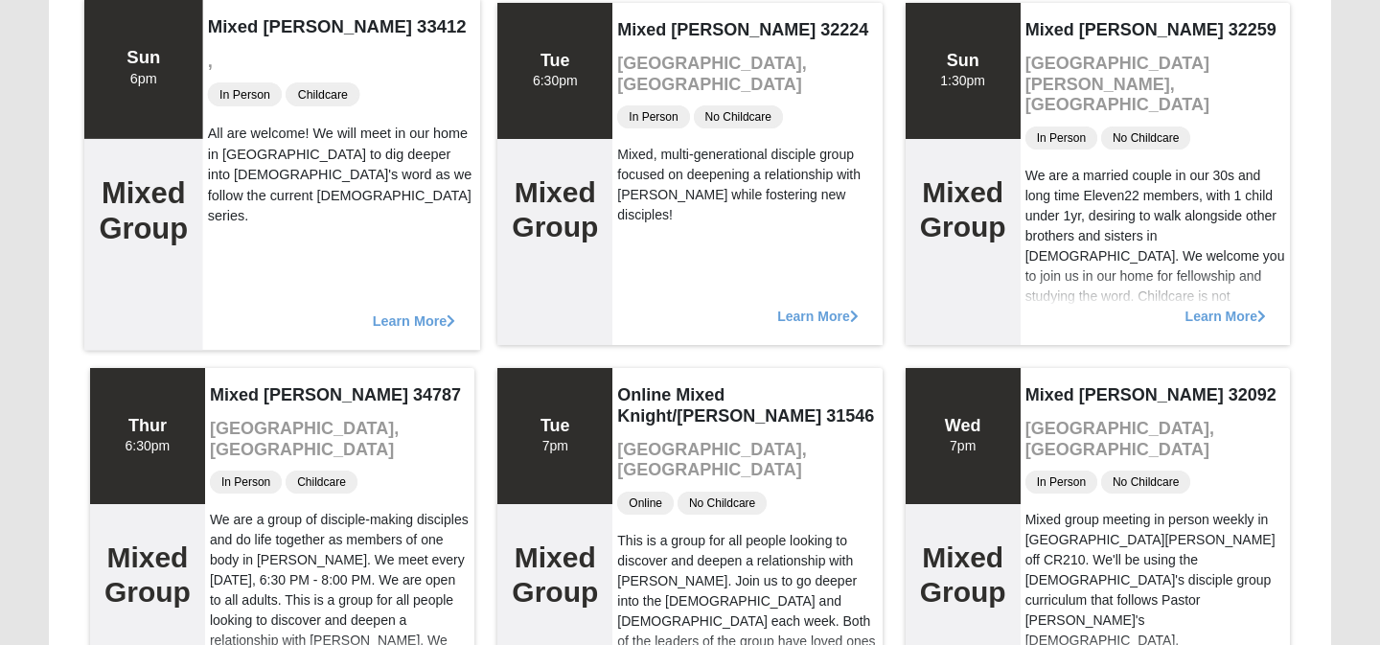
scroll to position [8640, 0]
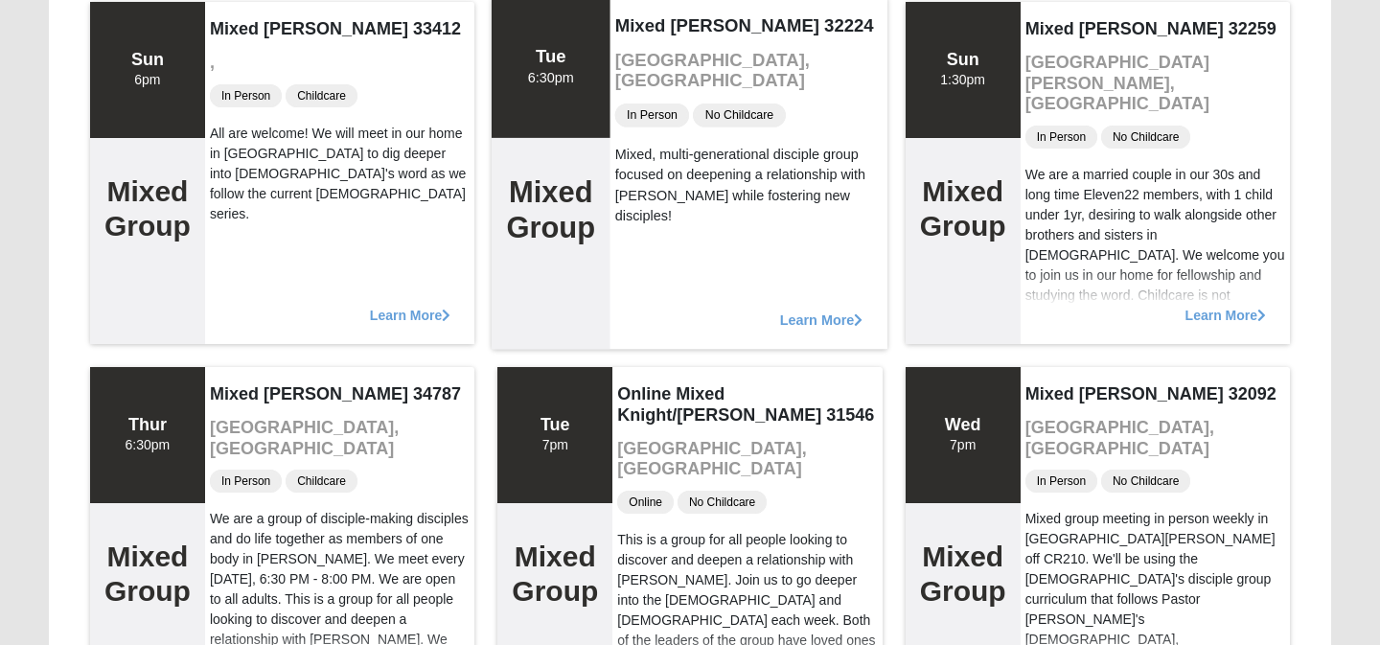
click at [811, 310] on span "Learn More" at bounding box center [821, 310] width 83 height 0
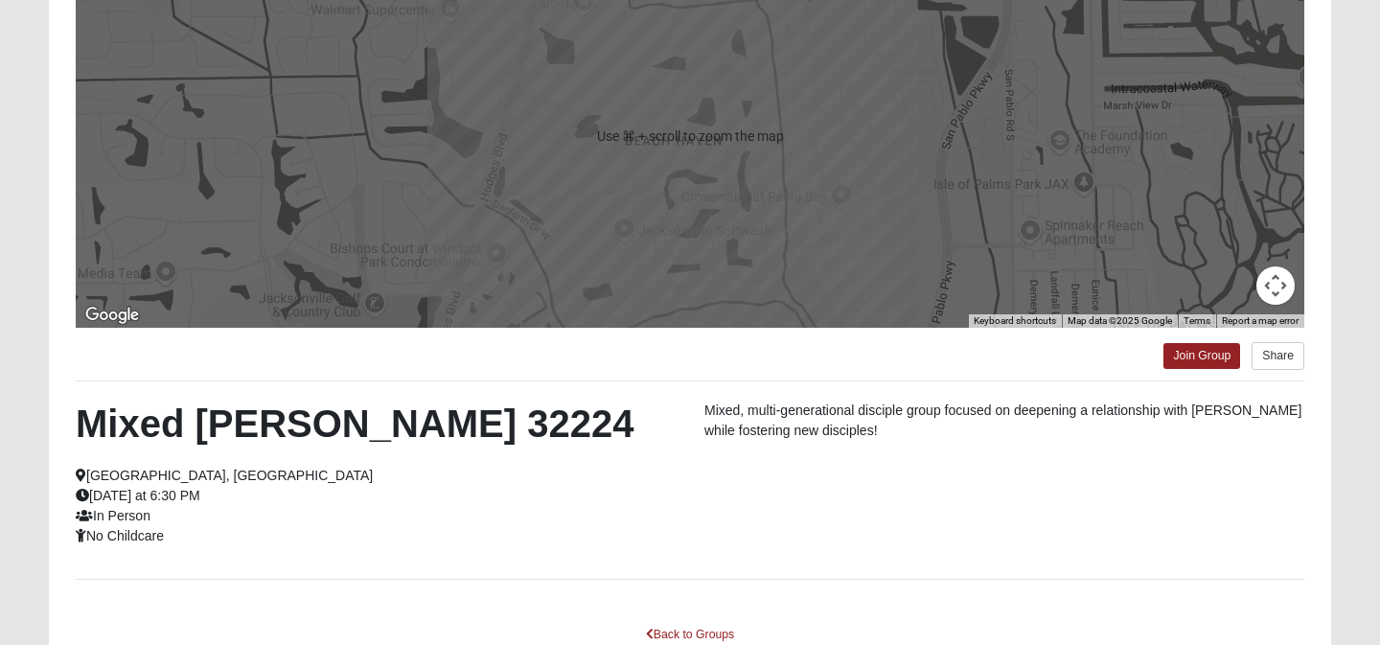
scroll to position [322, 0]
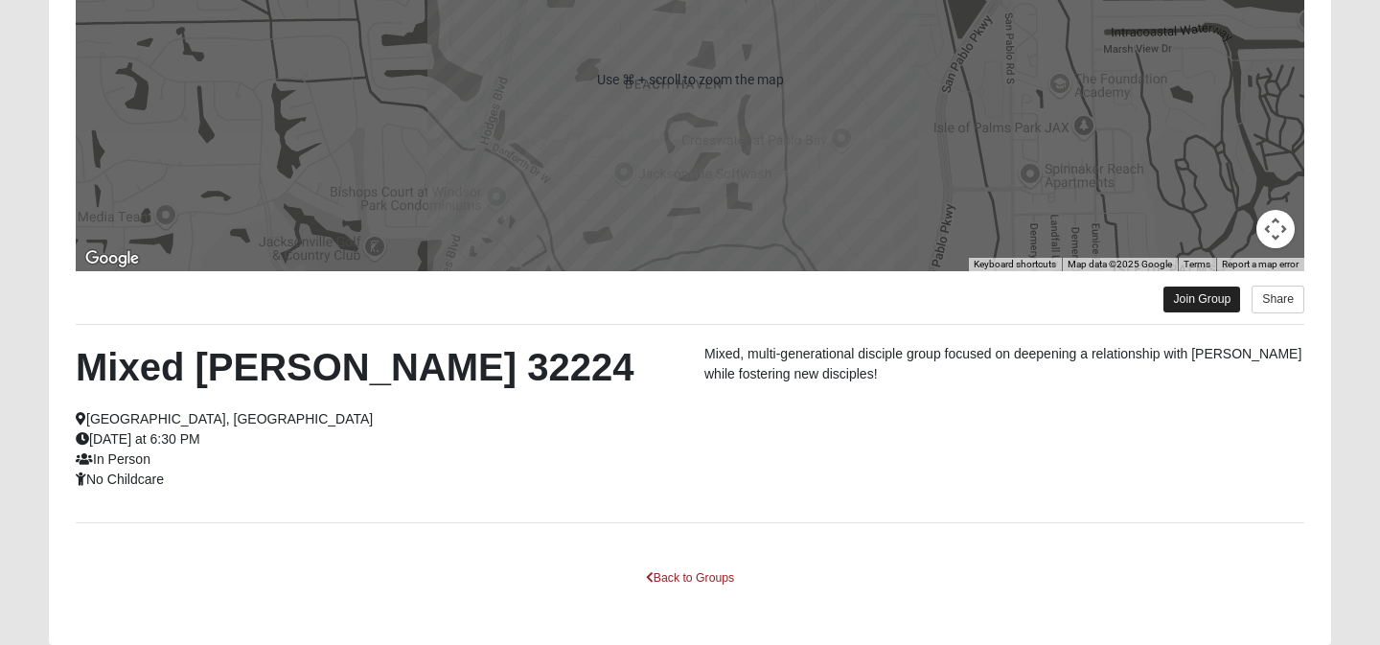
click at [1196, 301] on link "Join Group" at bounding box center [1201, 300] width 77 height 26
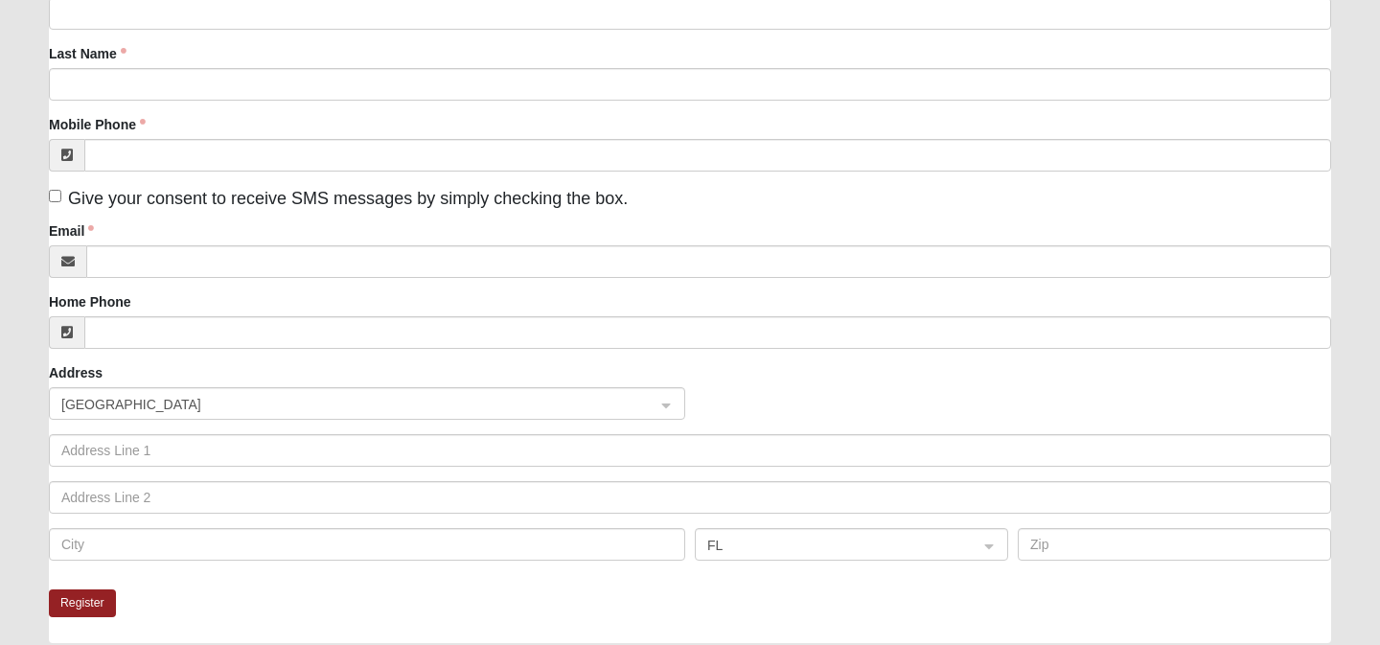
scroll to position [323, 0]
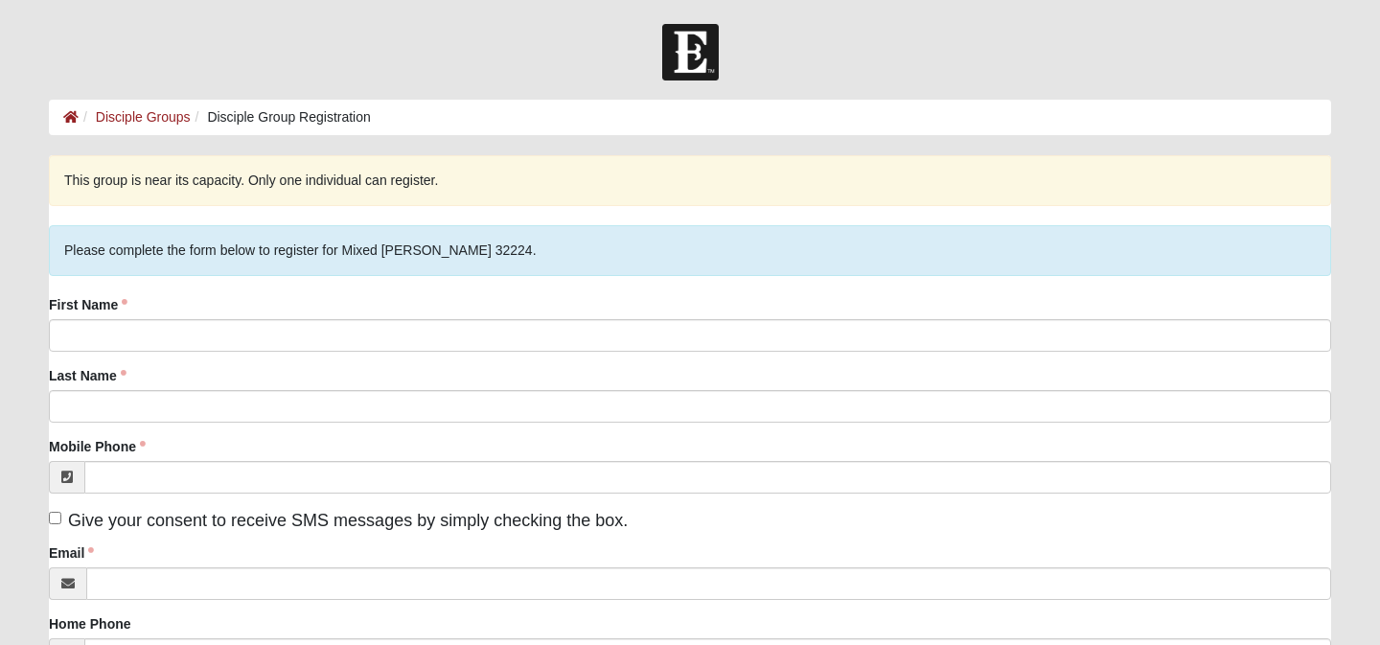
click at [127, 296] on label "First Name" at bounding box center [88, 304] width 79 height 19
click at [133, 319] on input "First Name" at bounding box center [690, 335] width 1282 height 33
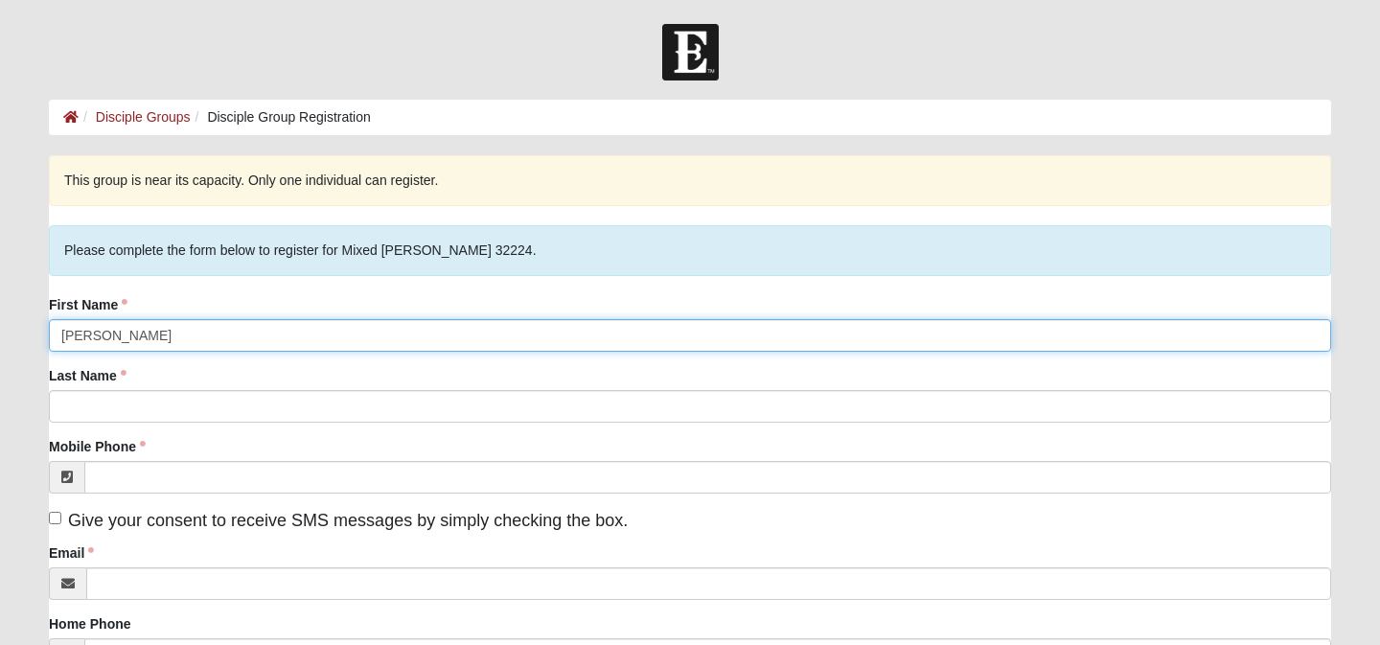
type input "Johnny"
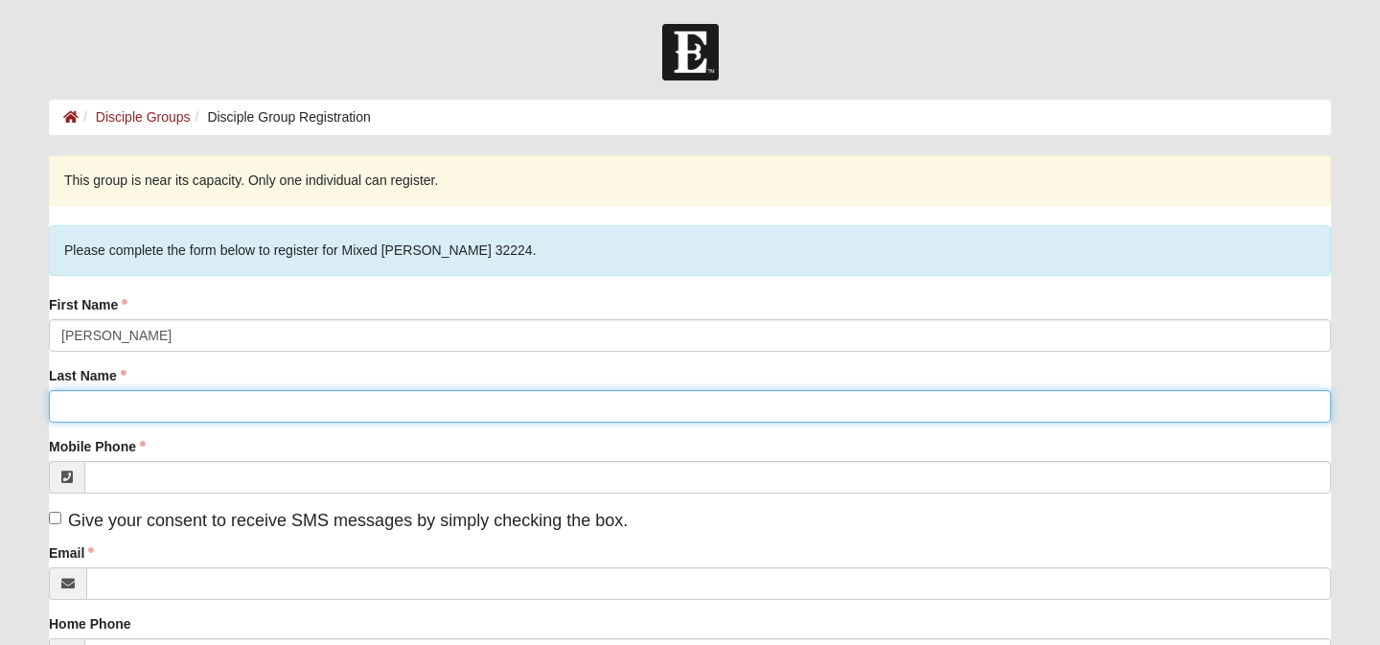
click at [92, 421] on input "Last Name" at bounding box center [690, 406] width 1282 height 33
type input "Wallace"
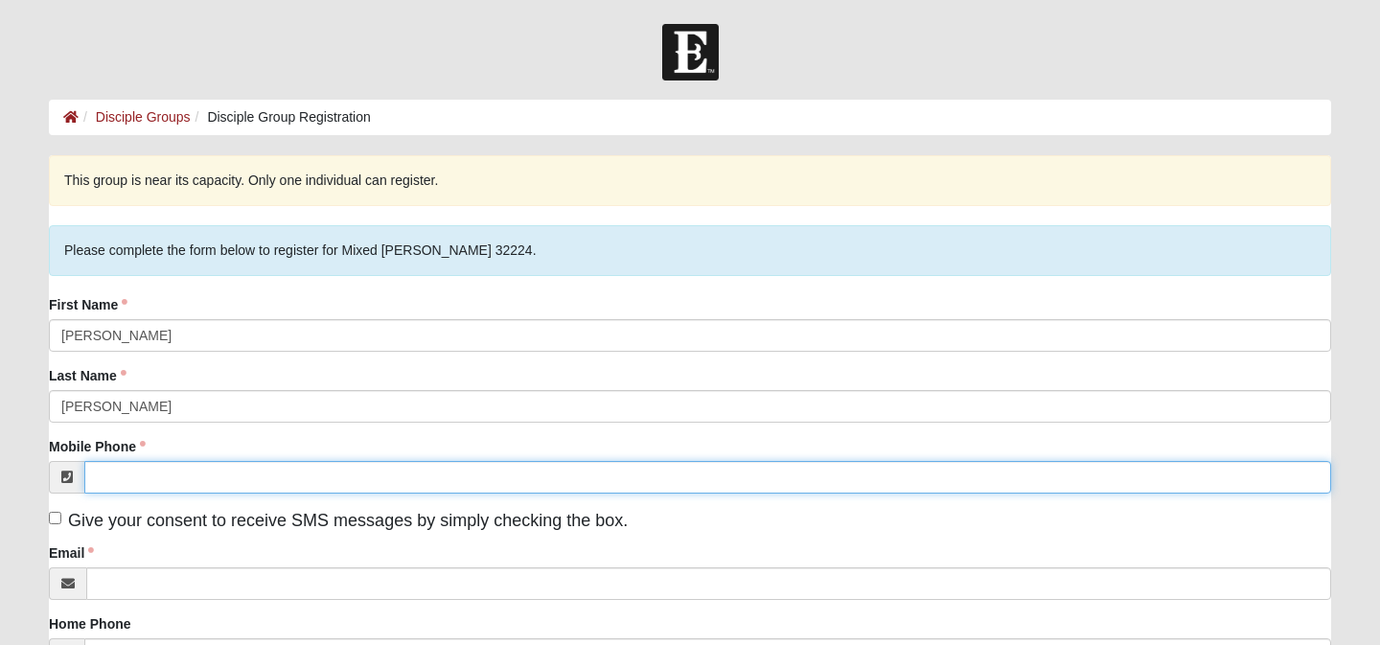
drag, startPoint x: 92, startPoint y: 421, endPoint x: 128, endPoint y: 494, distance: 82.3
click at [128, 493] on input "Mobile Phone" at bounding box center [707, 477] width 1247 height 33
type input "(904) 945-5551"
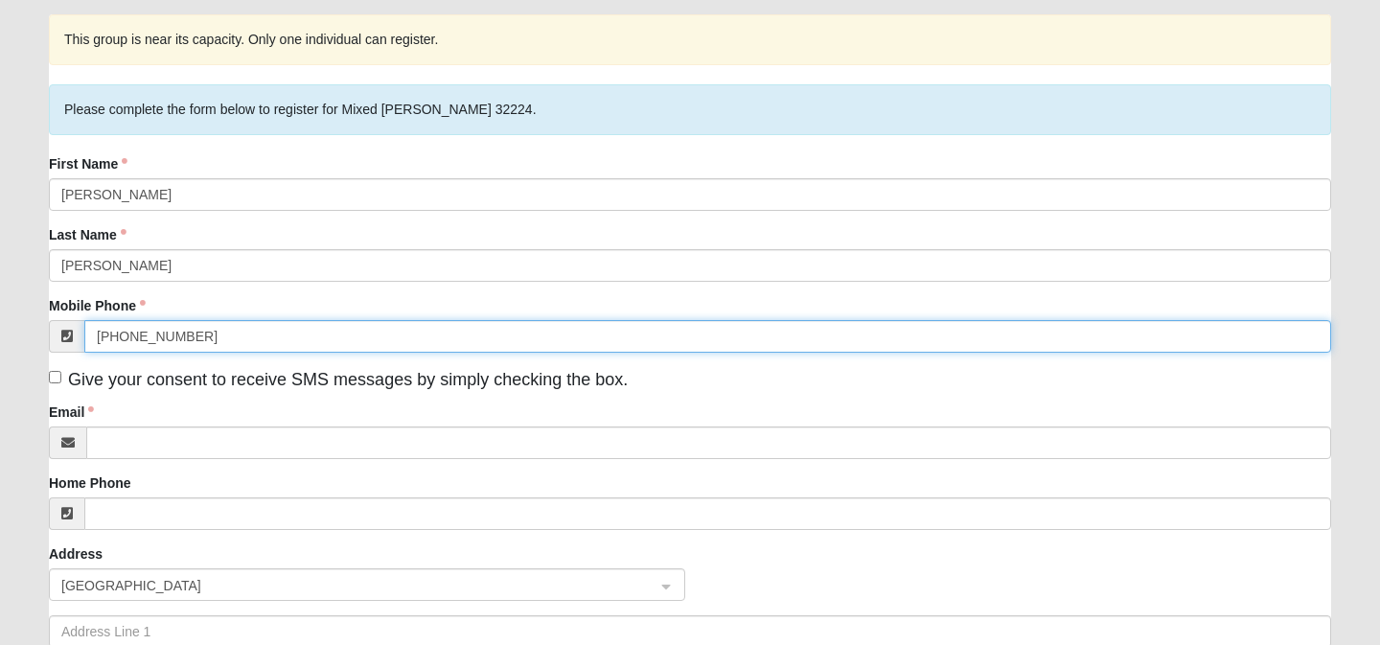
scroll to position [142, 0]
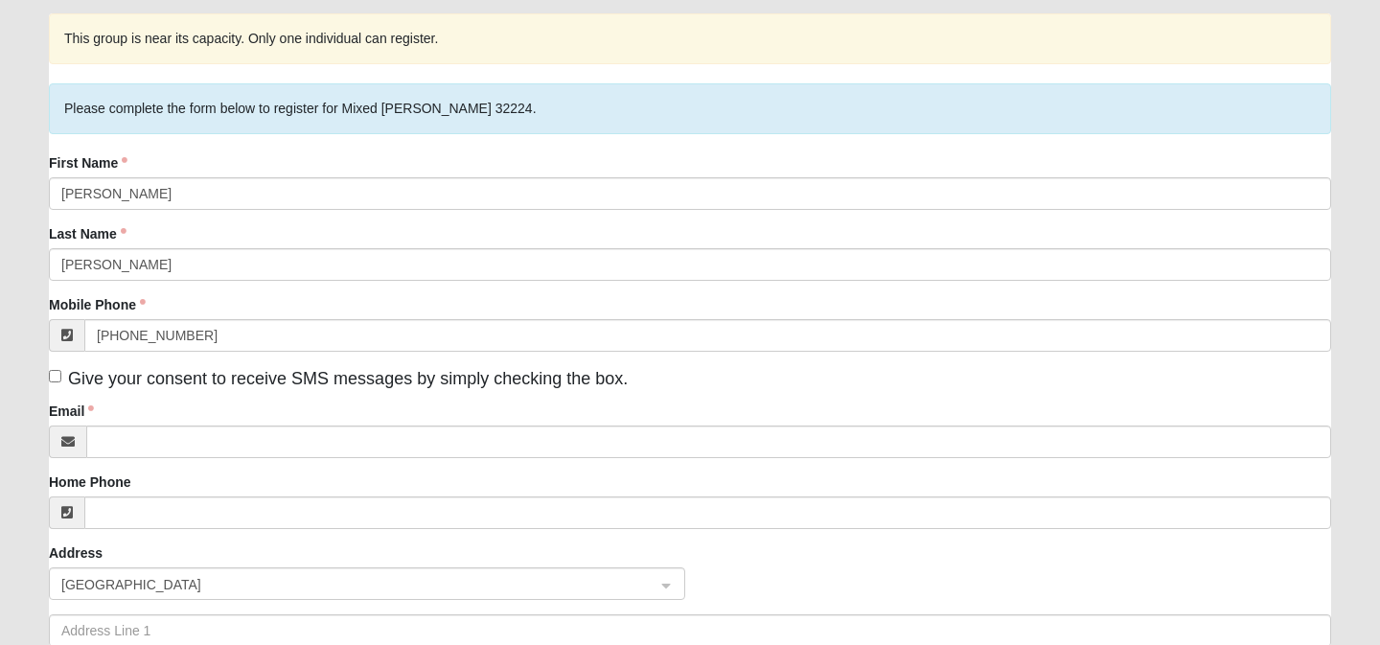
click at [53, 382] on input "Give your consent to receive SMS messages by simply checking the box." at bounding box center [55, 376] width 12 height 12
checkbox input "true"
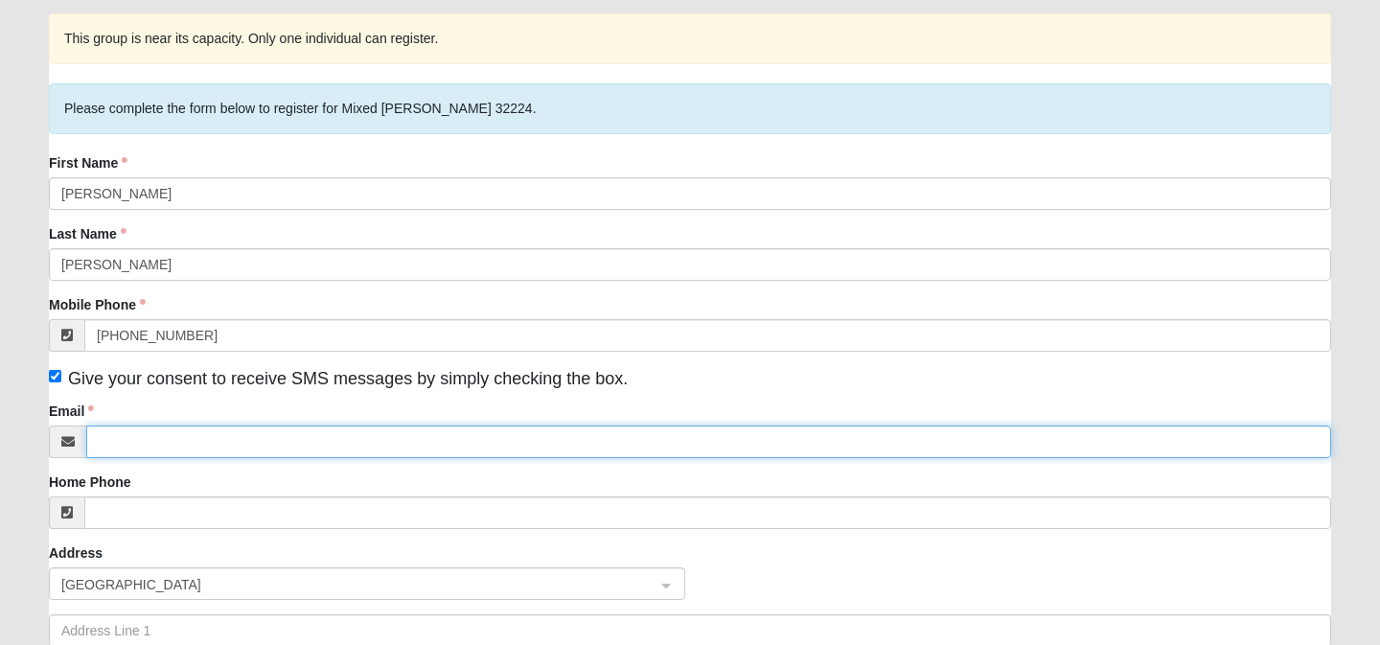
click at [133, 458] on input "Email" at bounding box center [708, 441] width 1245 height 33
type input "johnandcheryl10@yahoo.com"
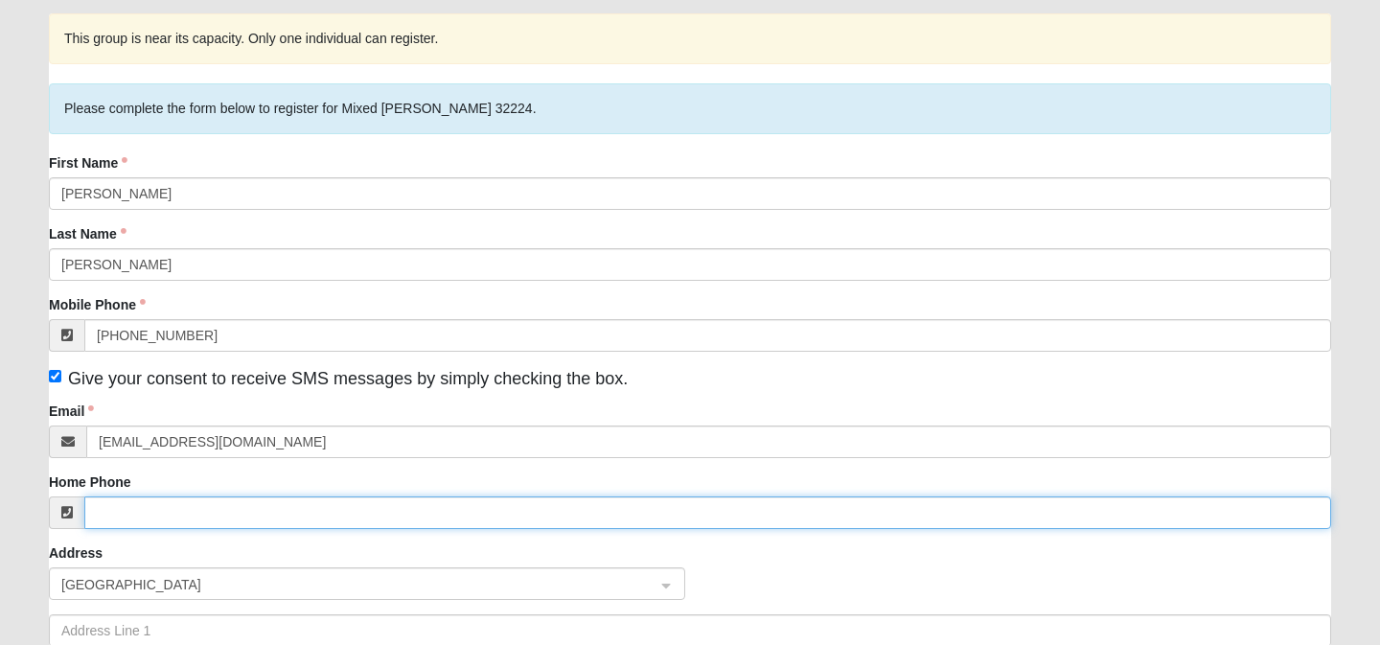
click at [107, 529] on input "Home Phone" at bounding box center [707, 512] width 1247 height 33
type input "9"
type input "(904) 707-9515"
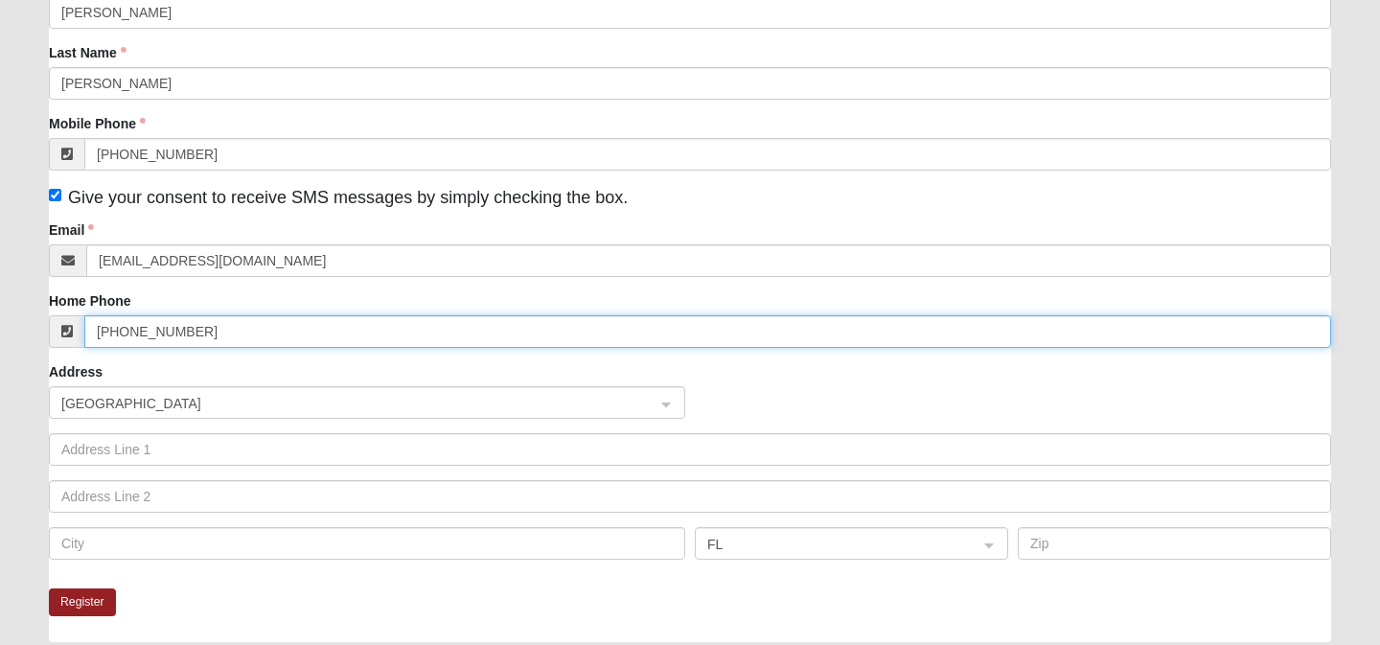
scroll to position [335, 0]
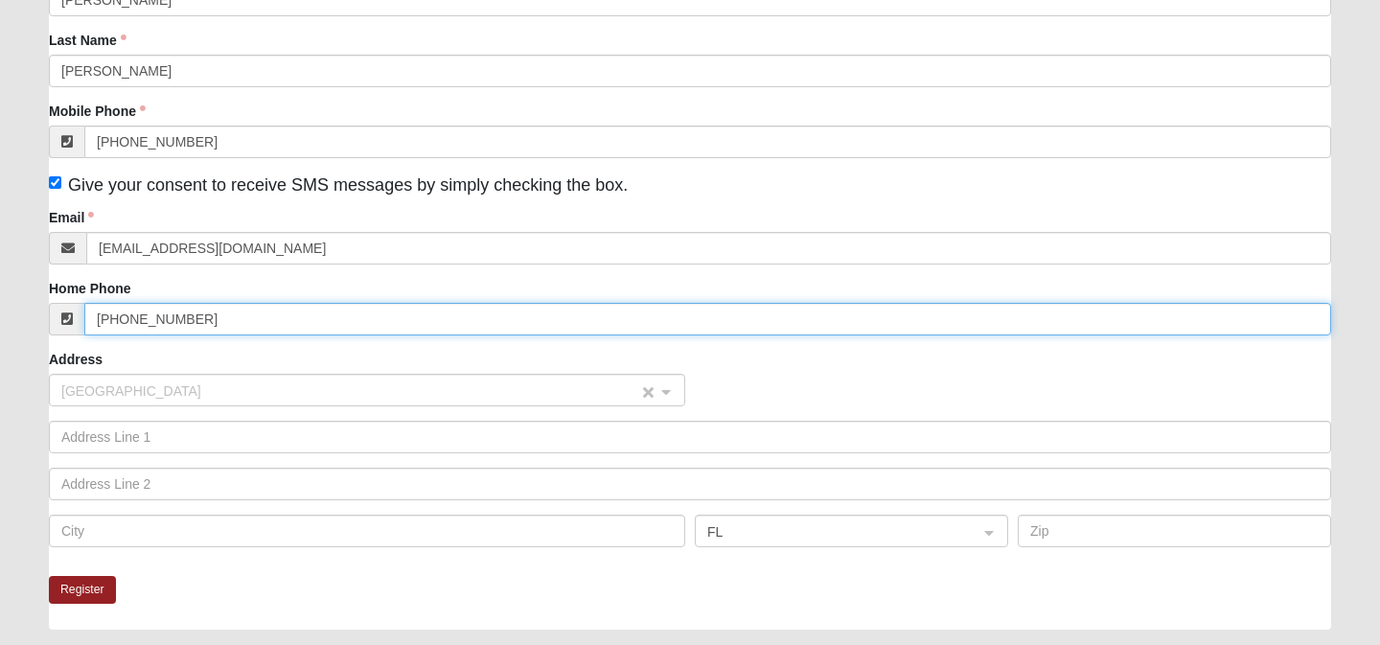
click at [179, 402] on span "United States" at bounding box center [349, 390] width 577 height 21
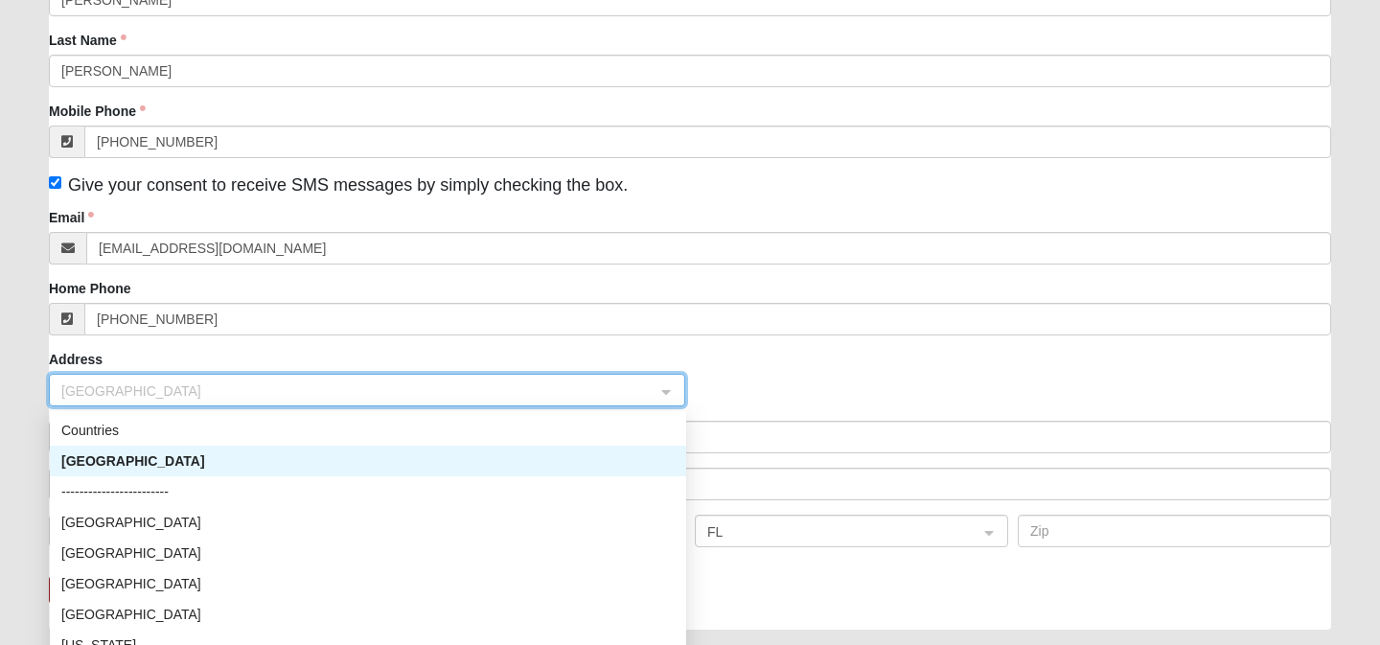
click at [146, 471] on div "United States" at bounding box center [367, 460] width 613 height 21
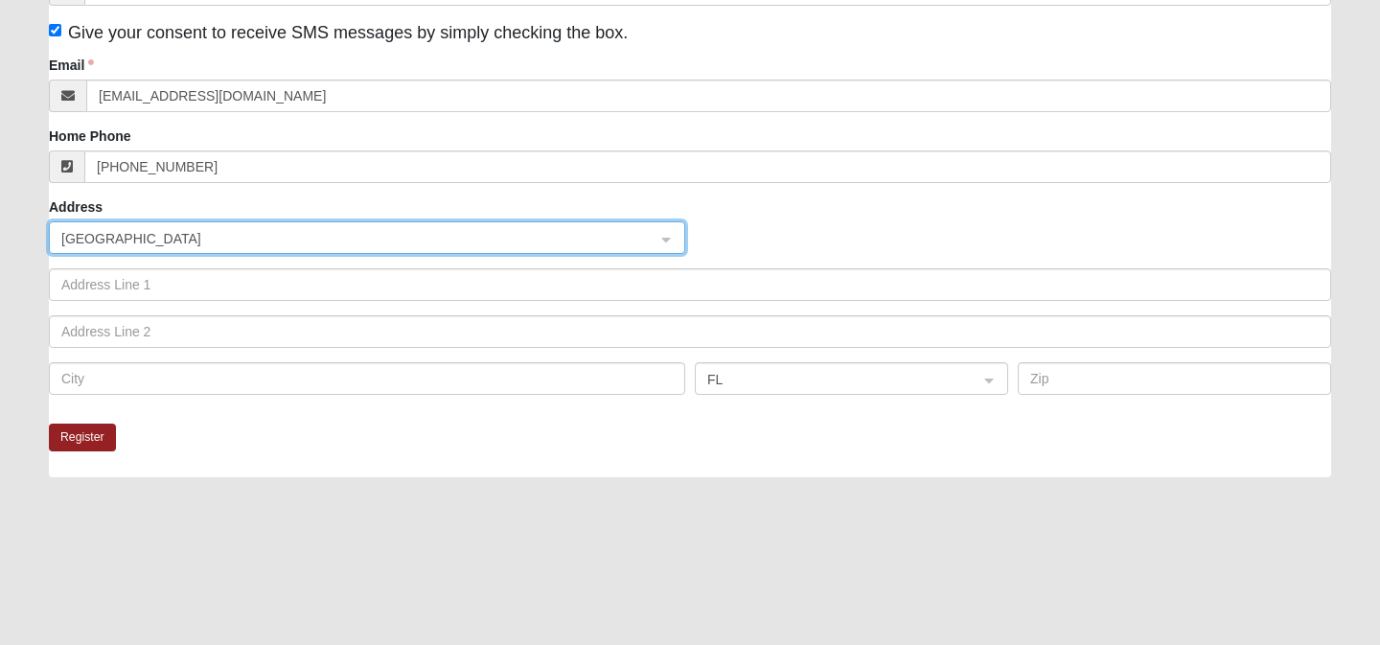
scroll to position [492, 0]
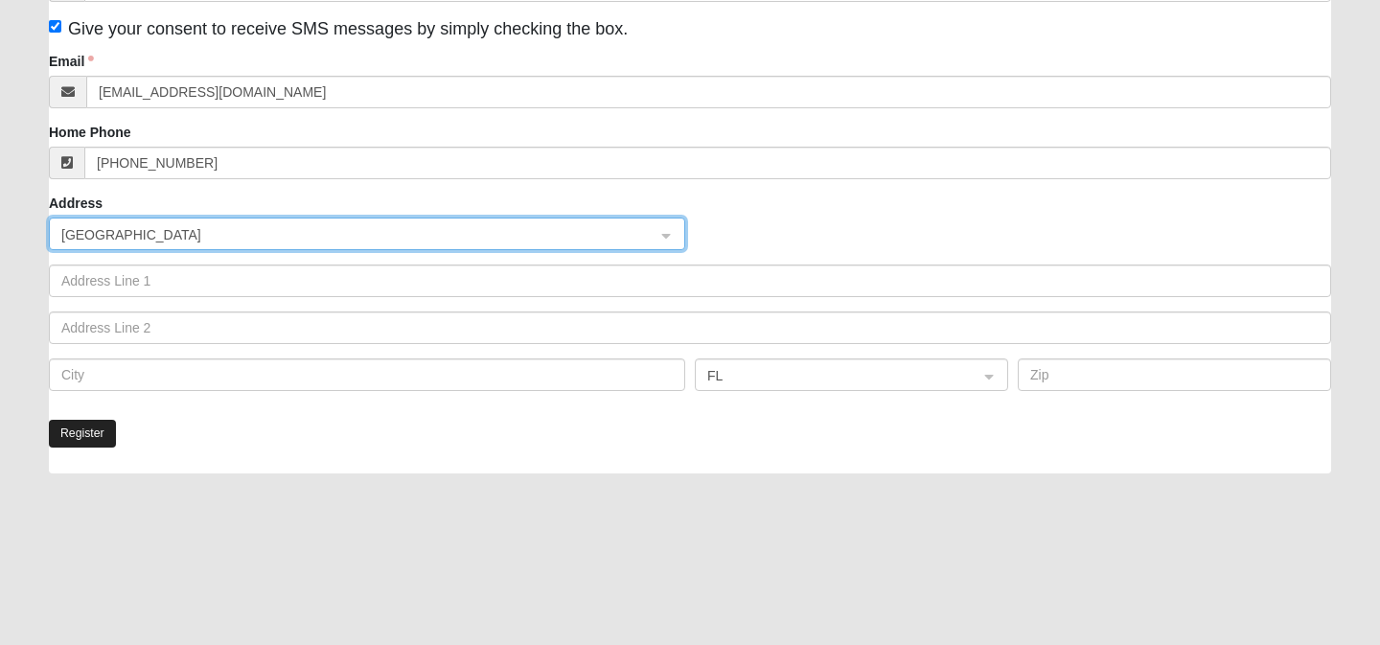
click at [78, 448] on button "Register" at bounding box center [82, 434] width 67 height 28
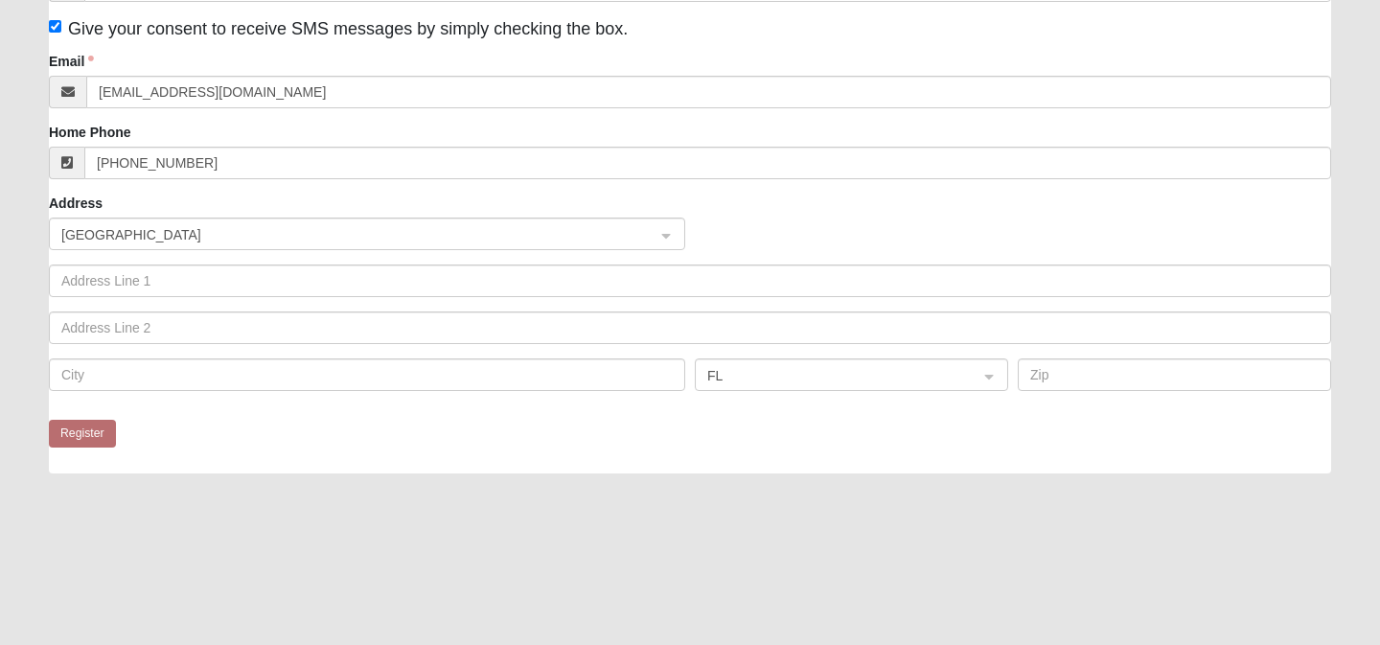
scroll to position [53, 0]
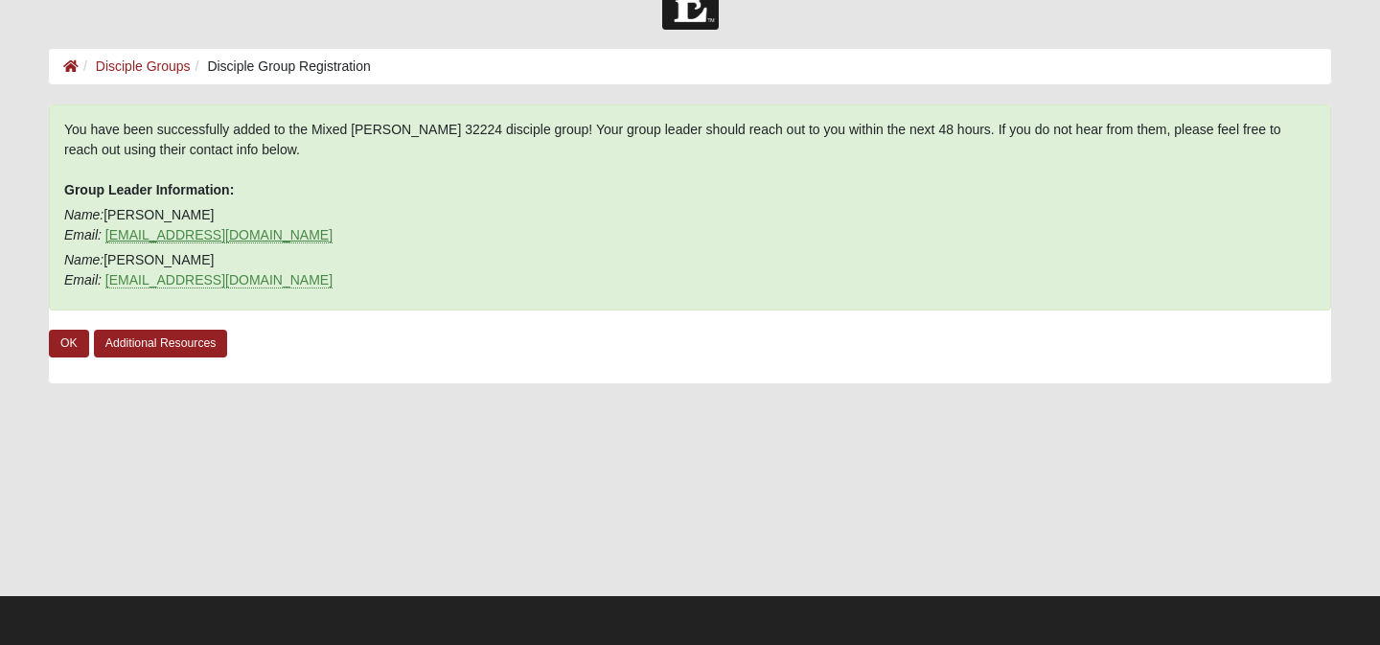
click at [201, 235] on link "farrellb8653@yahoo.com" at bounding box center [218, 235] width 227 height 16
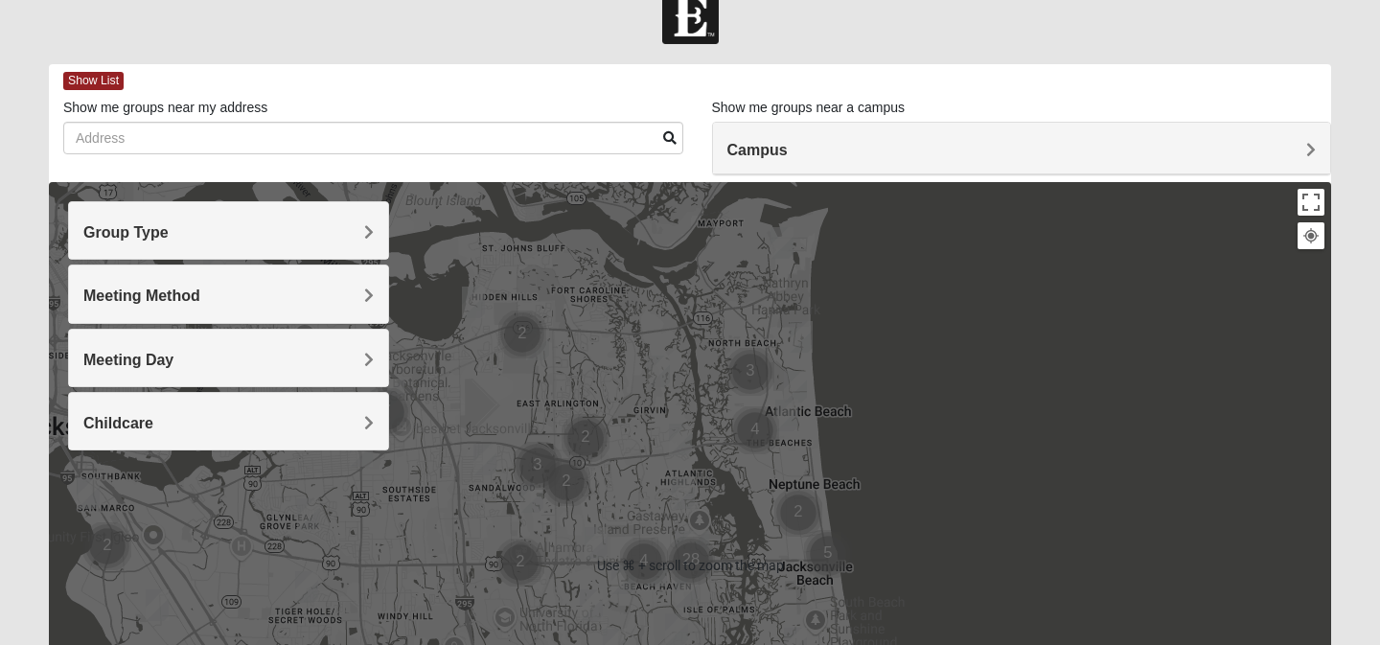
scroll to position [31, 0]
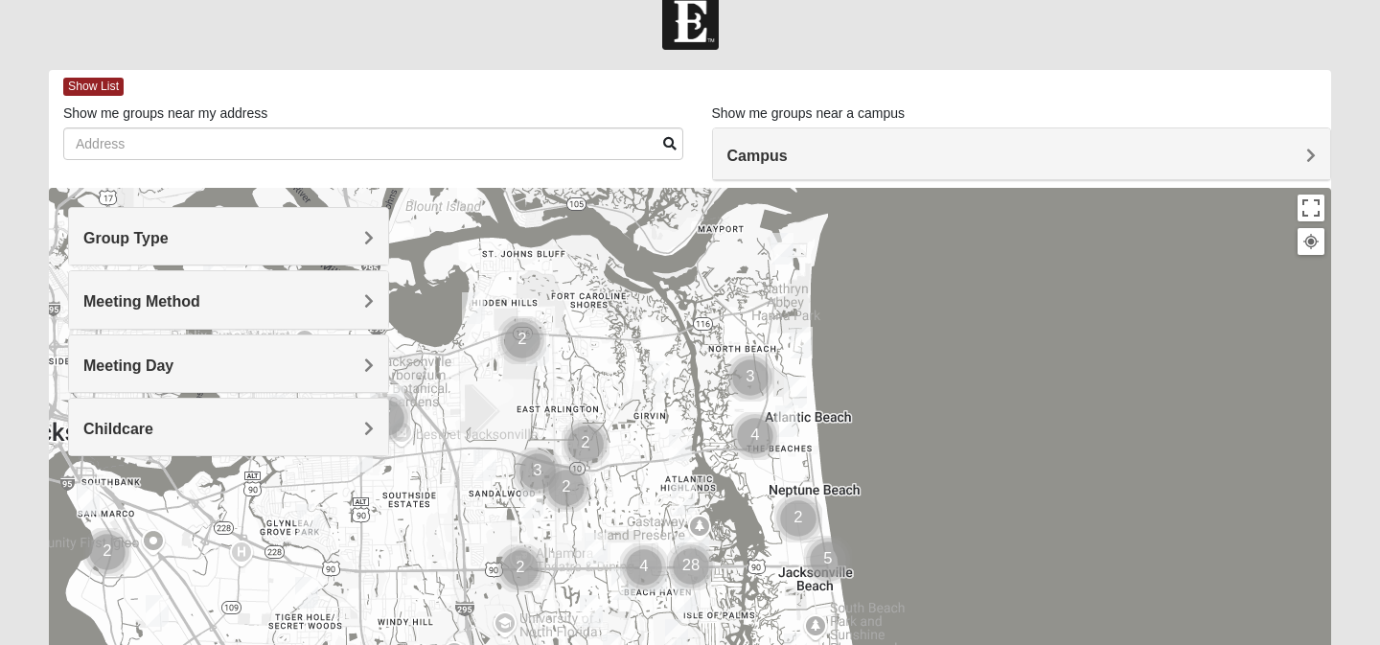
click at [119, 237] on span "Group Type" at bounding box center [125, 238] width 85 height 16
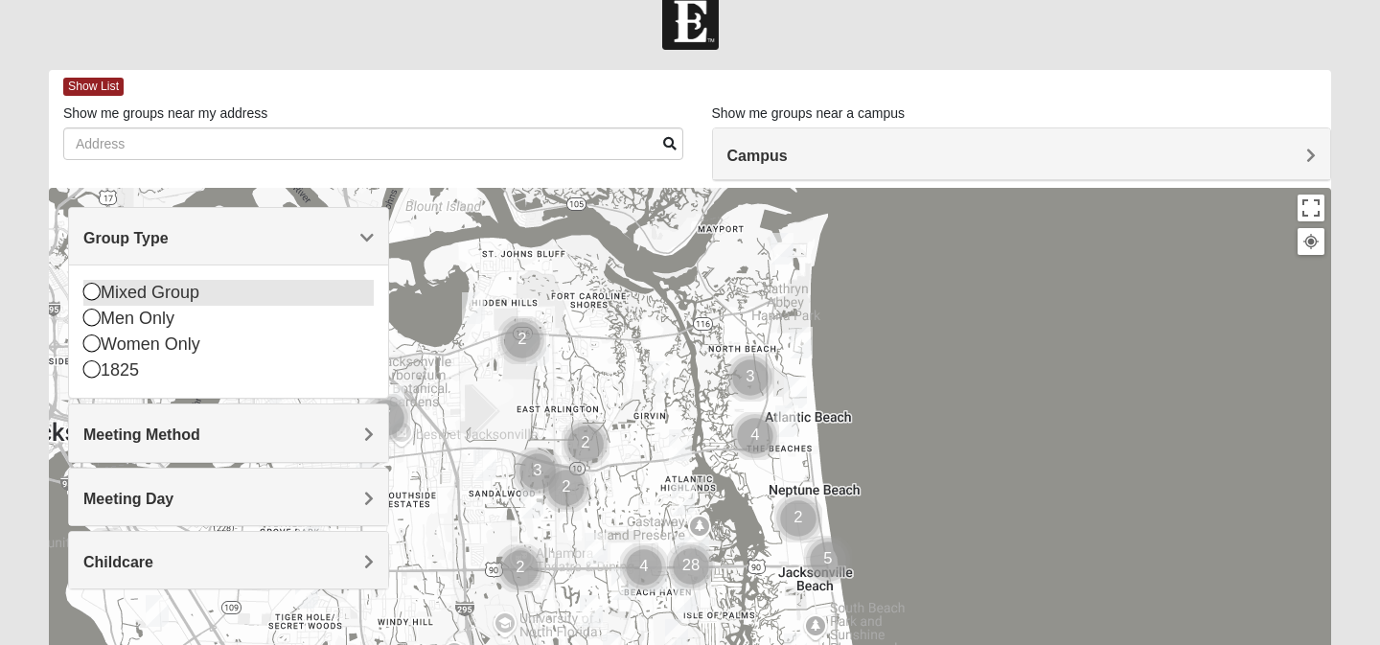
click at [91, 286] on icon at bounding box center [91, 291] width 17 height 17
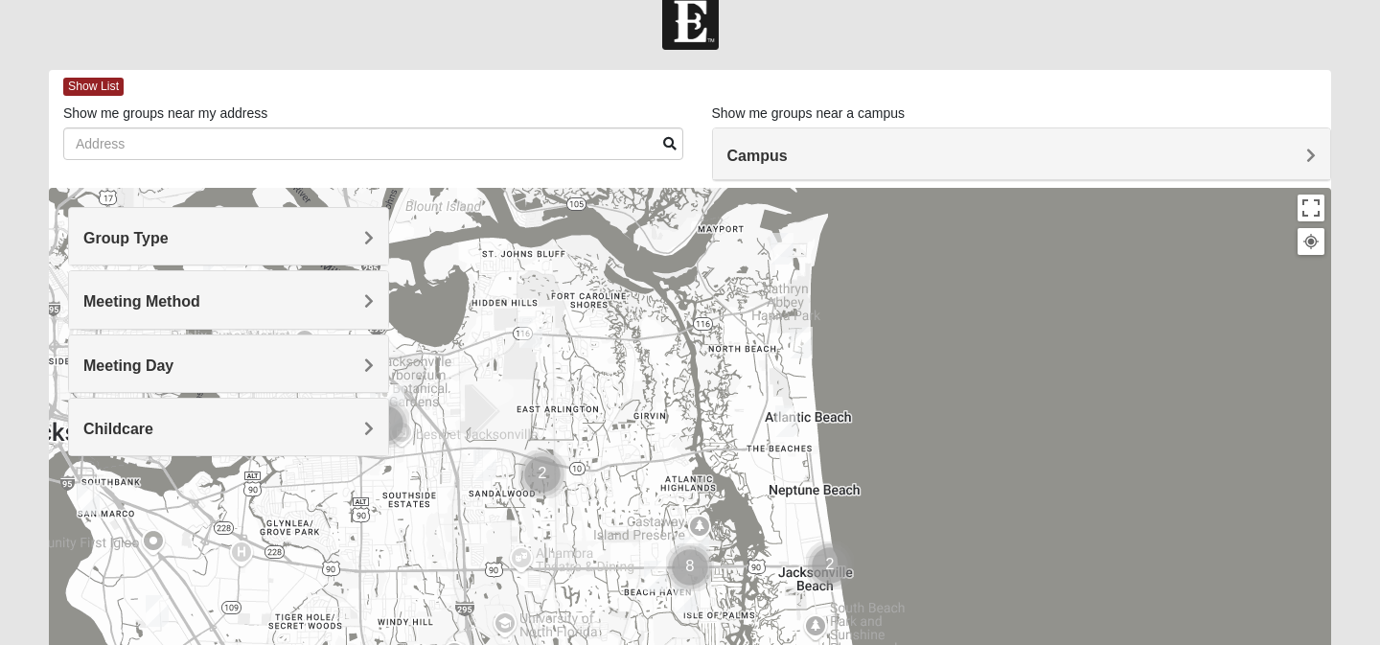
click at [169, 233] on span "Group Type" at bounding box center [125, 238] width 85 height 16
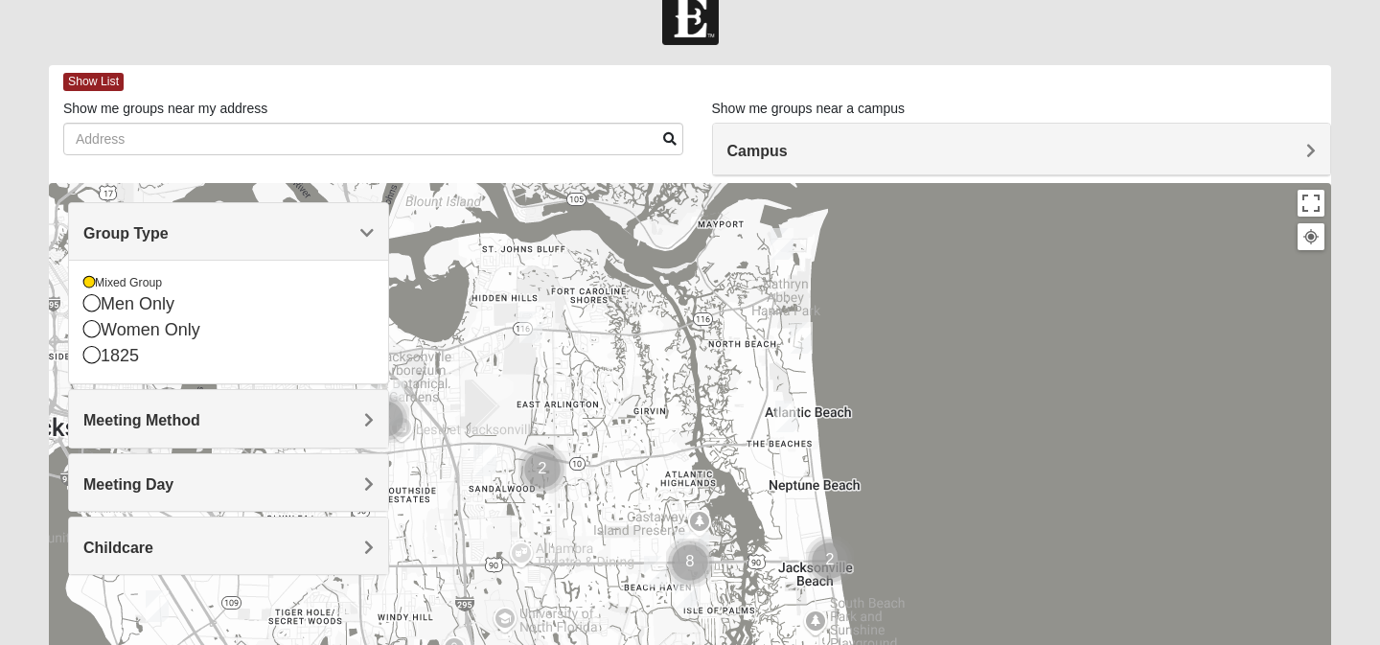
scroll to position [34, 0]
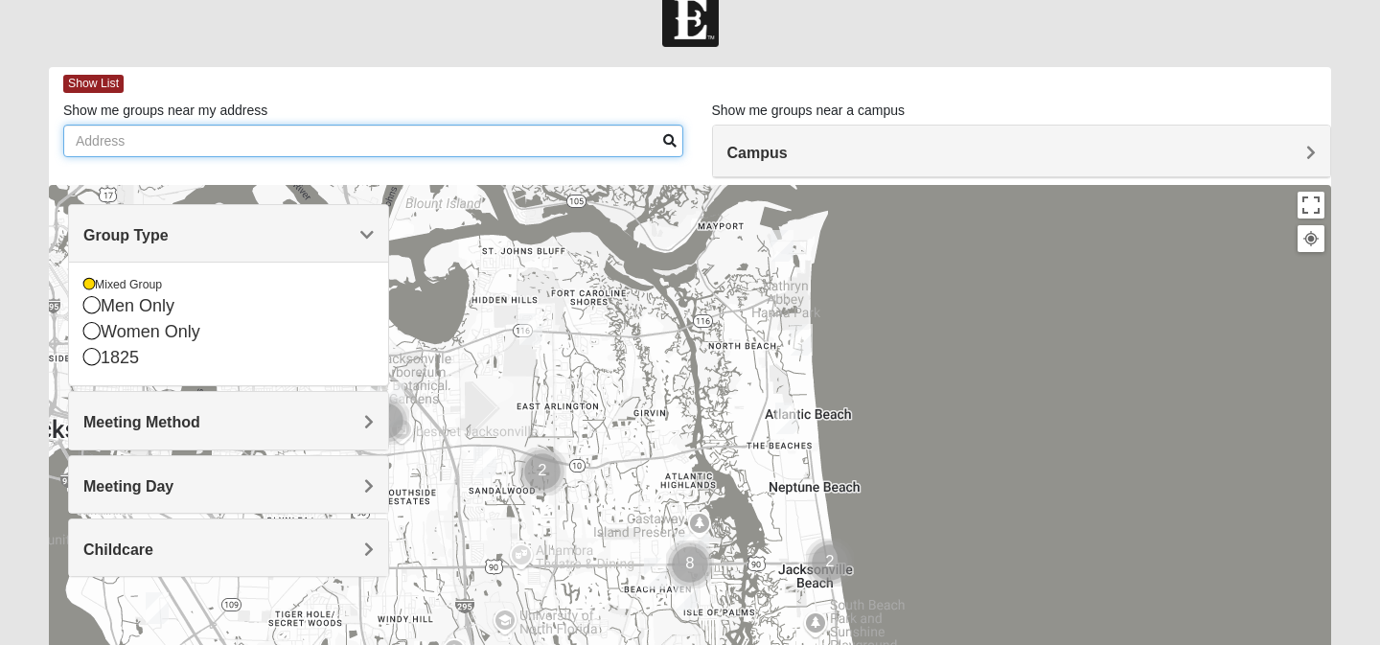
click at [100, 130] on input "Show me groups near my address" at bounding box center [373, 141] width 620 height 33
type input "[STREET_ADDRESS][PERSON_NAME][PERSON_NAME]"
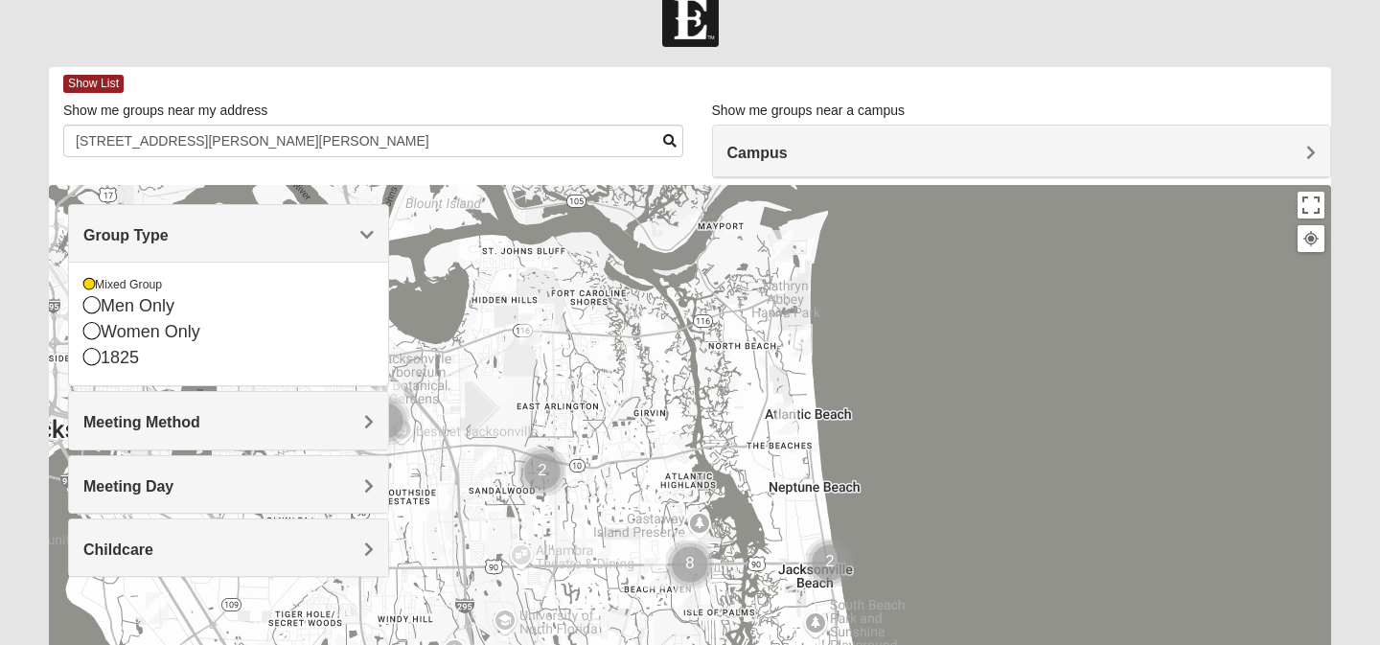
click at [666, 141] on span at bounding box center [669, 140] width 13 height 13
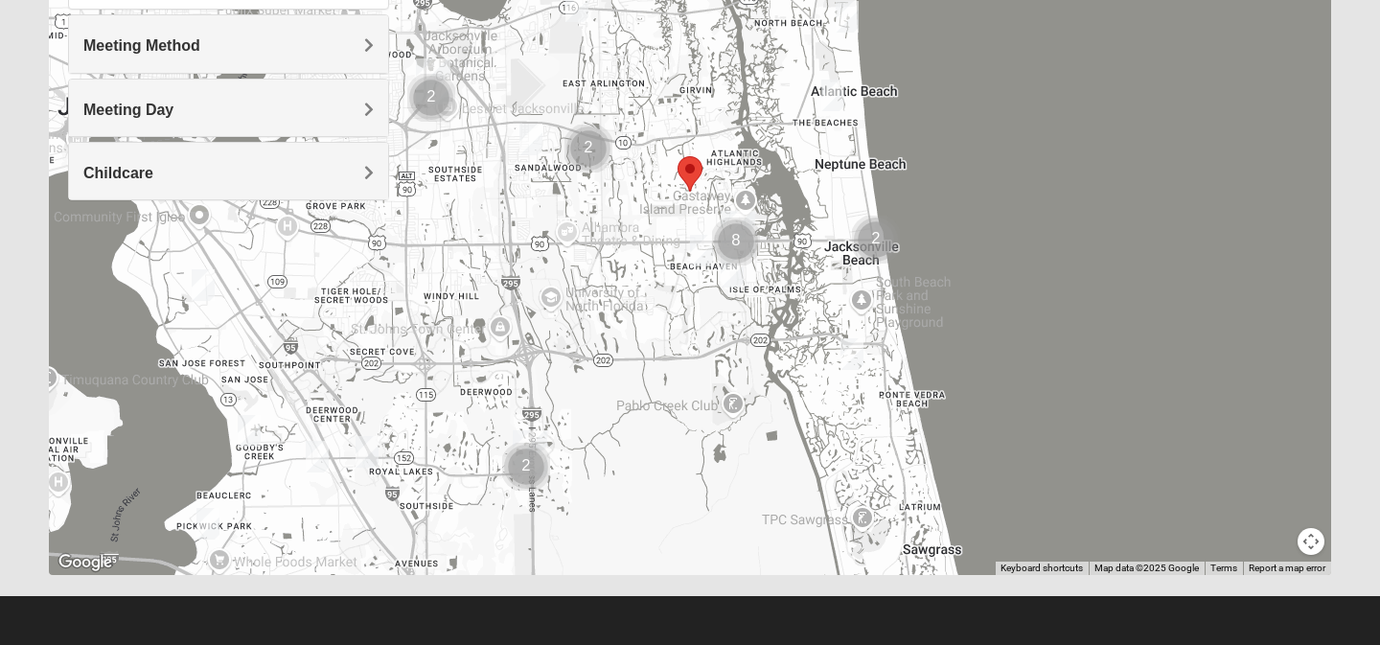
scroll to position [412, 0]
click at [677, 156] on area "Selected Address" at bounding box center [677, 156] width 0 height 0
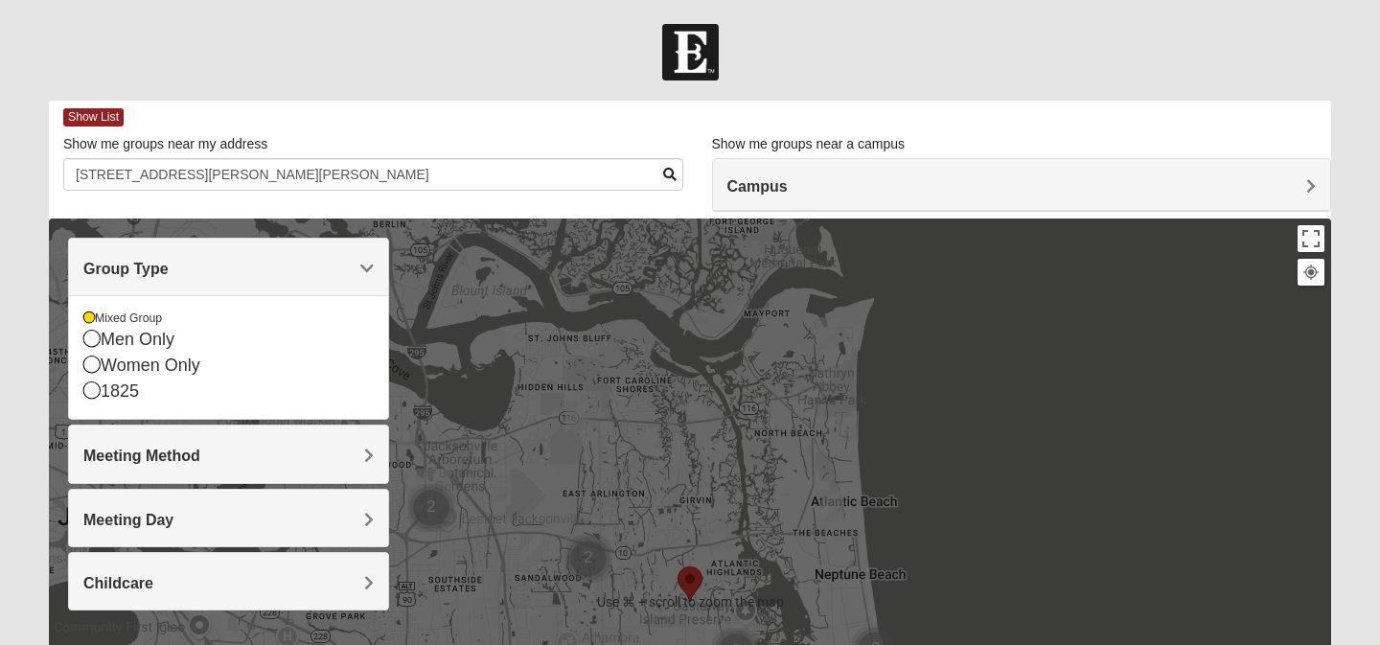
scroll to position [0, 0]
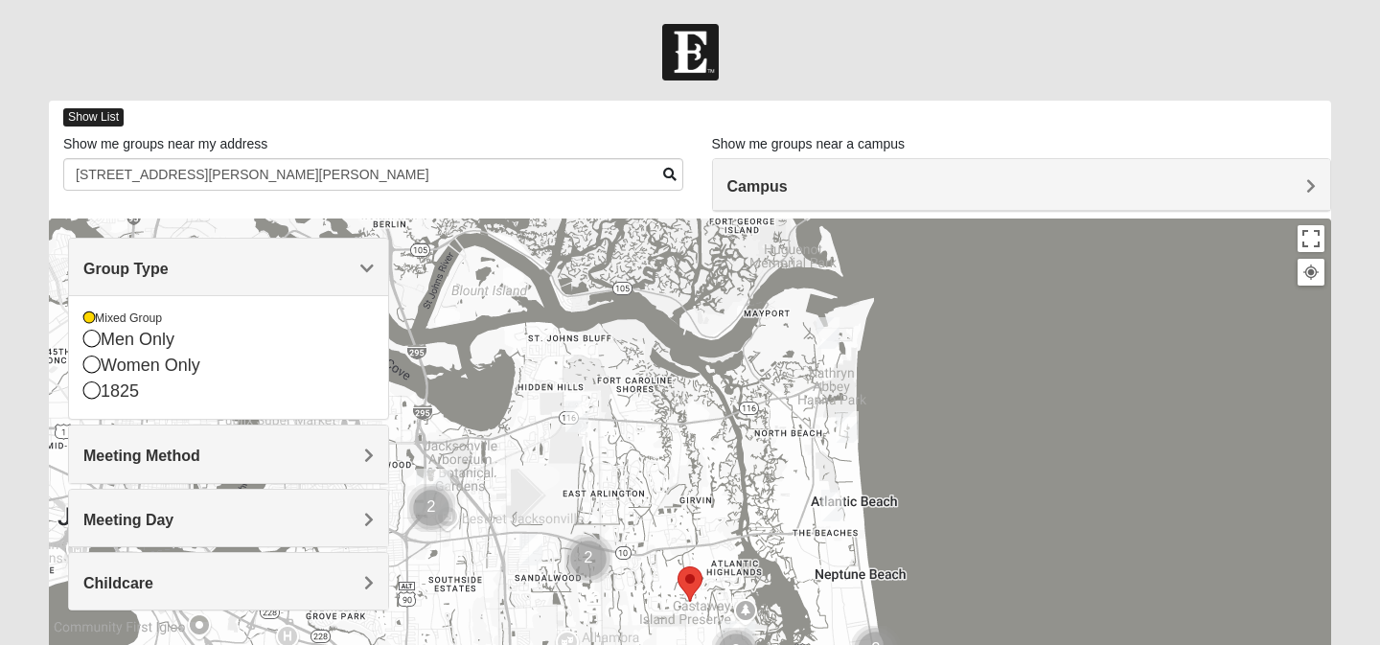
click at [103, 113] on span "Show List" at bounding box center [93, 117] width 60 height 18
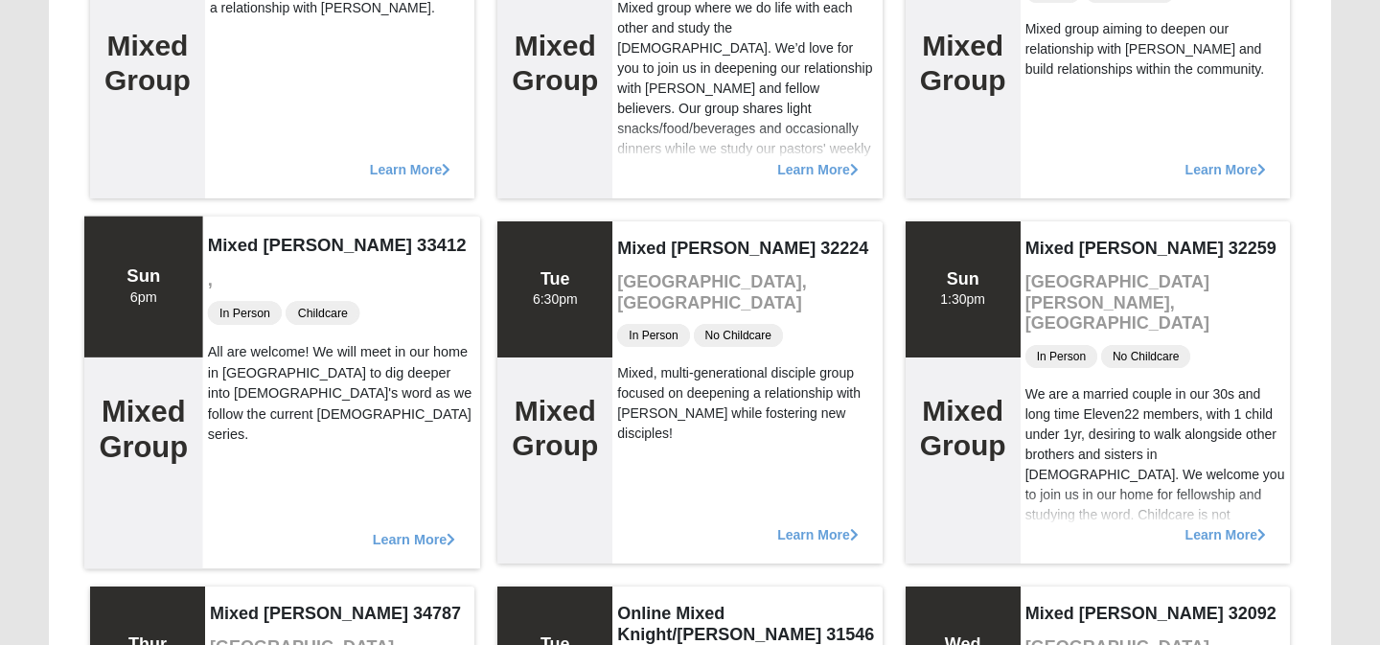
scroll to position [8425, 0]
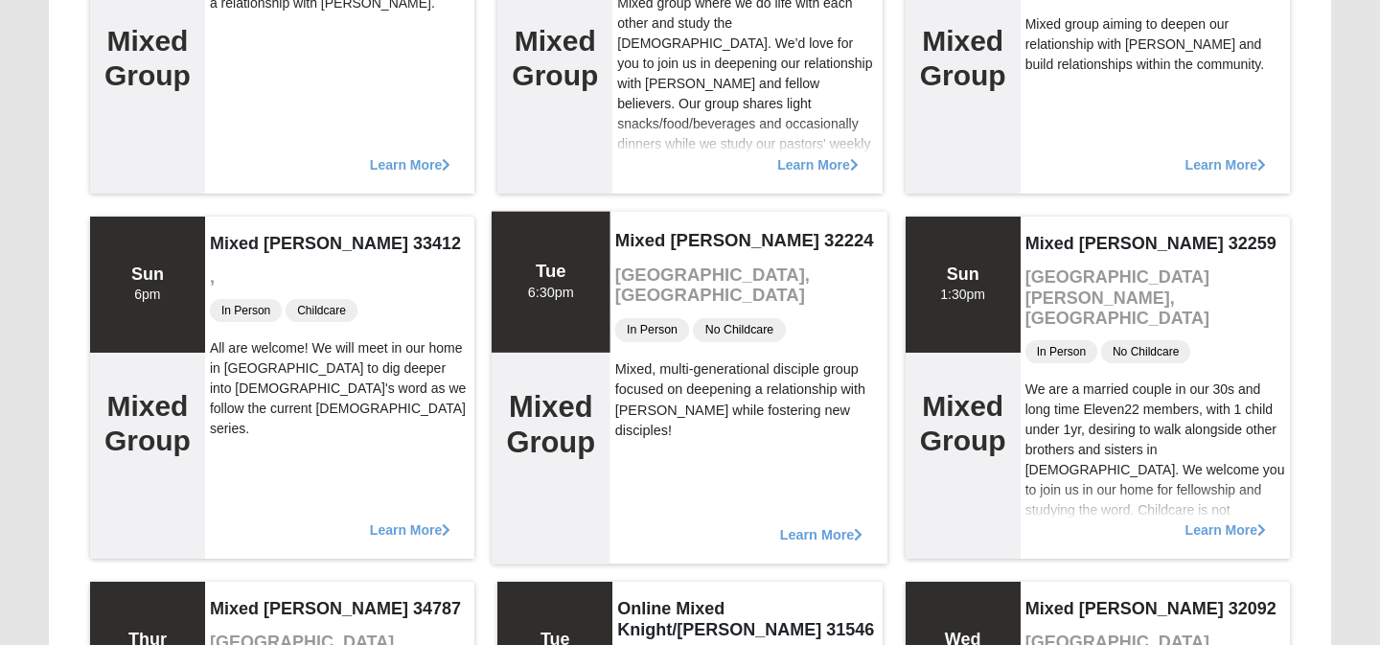
click at [814, 528] on div "Learn More" at bounding box center [749, 524] width 278 height 79
click at [818, 524] on span "Learn More" at bounding box center [821, 524] width 83 height 0
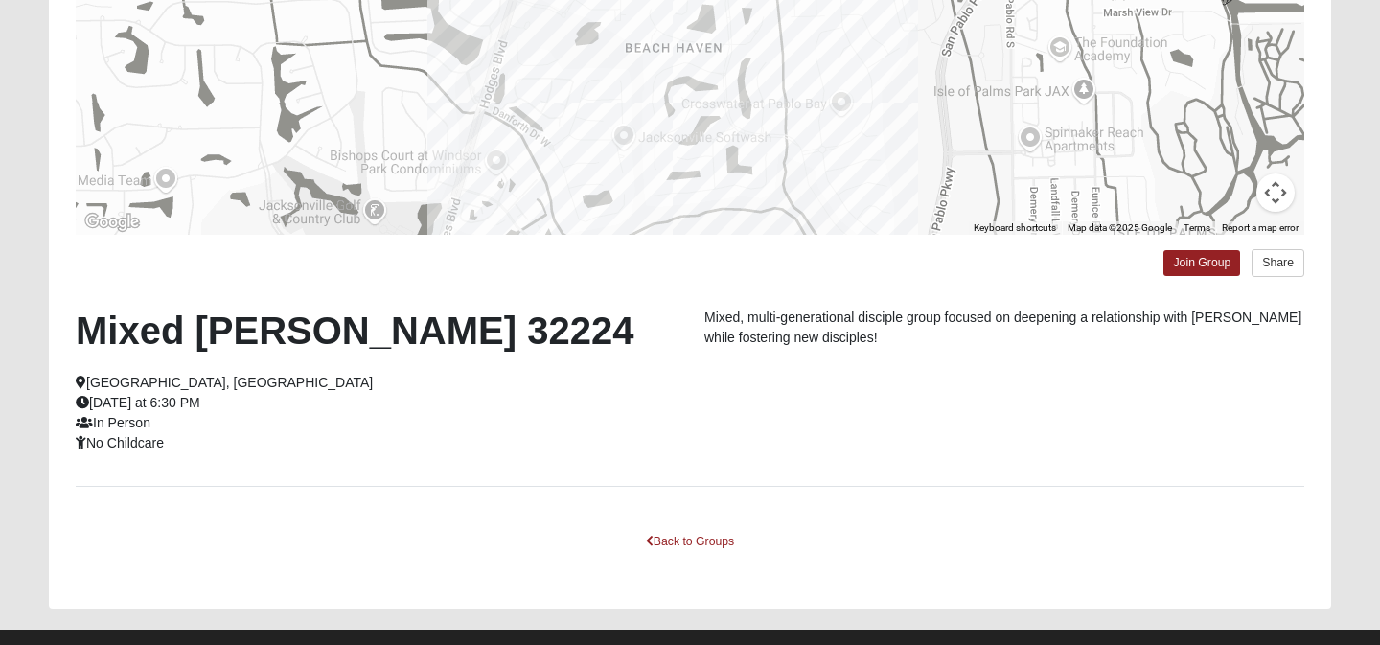
scroll to position [356, 0]
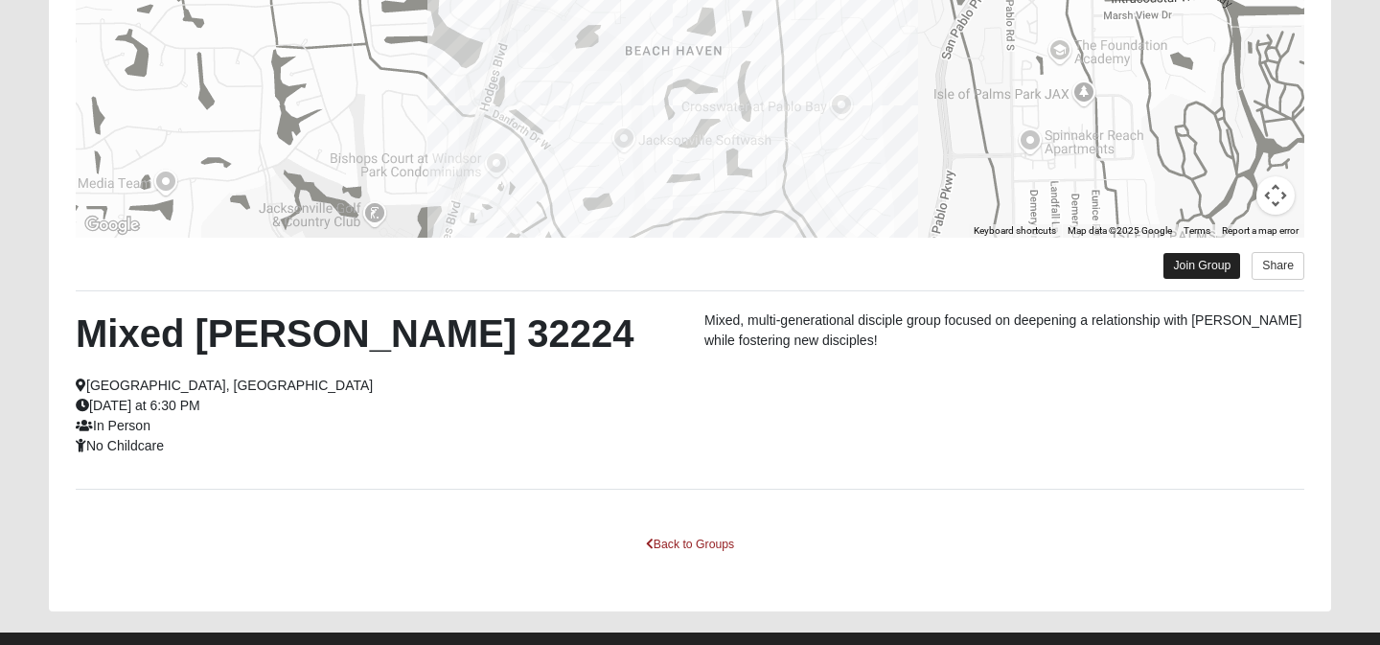
click at [1172, 267] on link "Join Group" at bounding box center [1201, 266] width 77 height 26
